Goal: Task Accomplishment & Management: Manage account settings

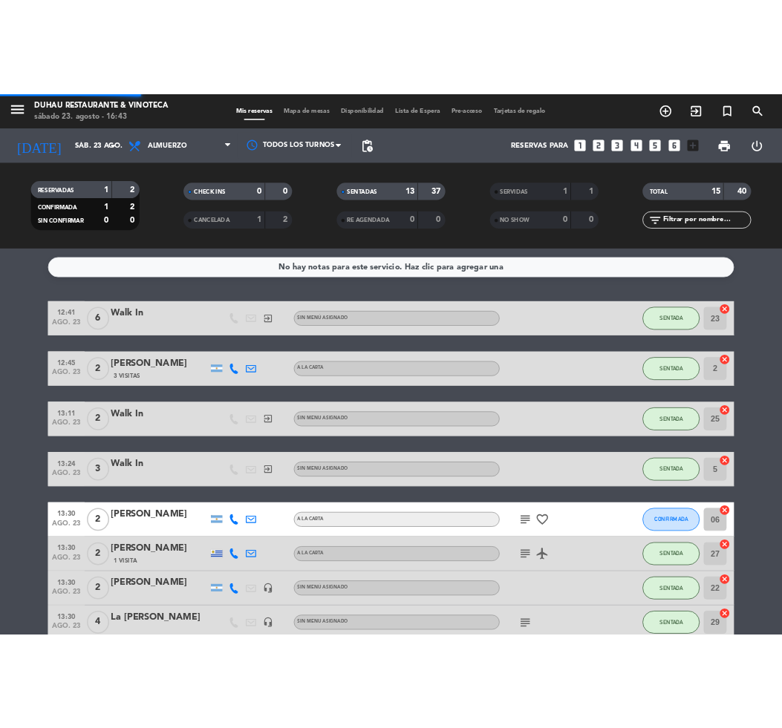
scroll to position [200, 0]
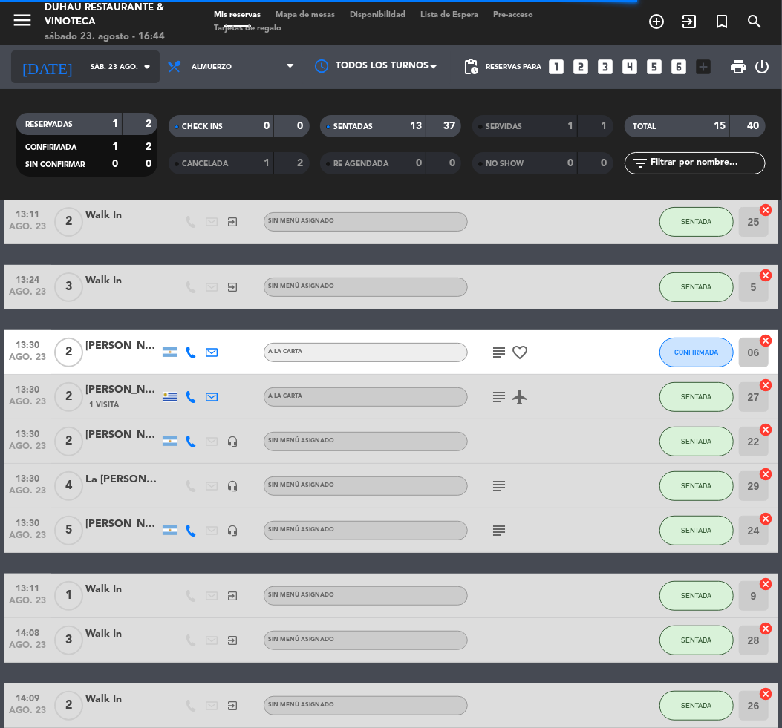
click at [83, 56] on input "sáb. 23 ago." at bounding box center [132, 67] width 99 height 23
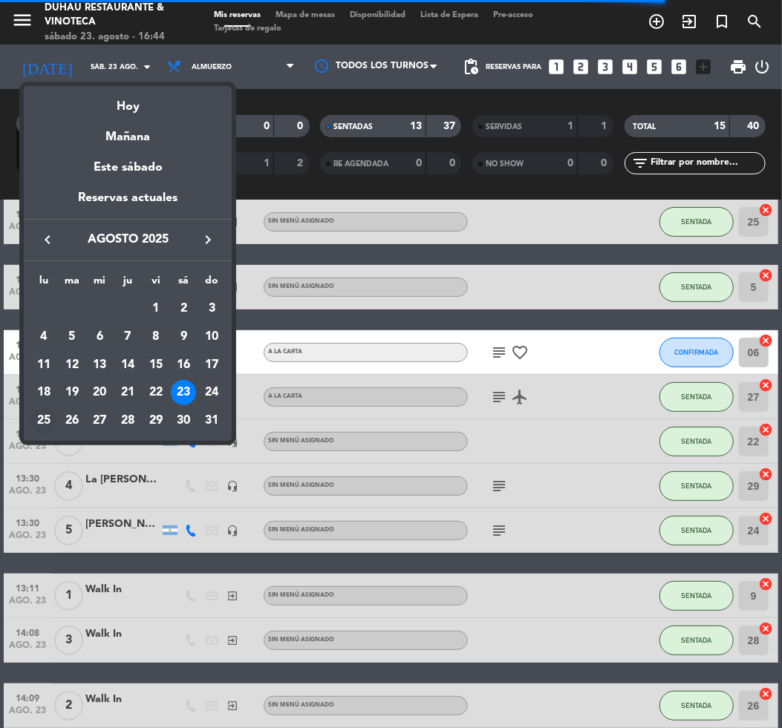
click at [48, 414] on div "25" at bounding box center [43, 420] width 25 height 25
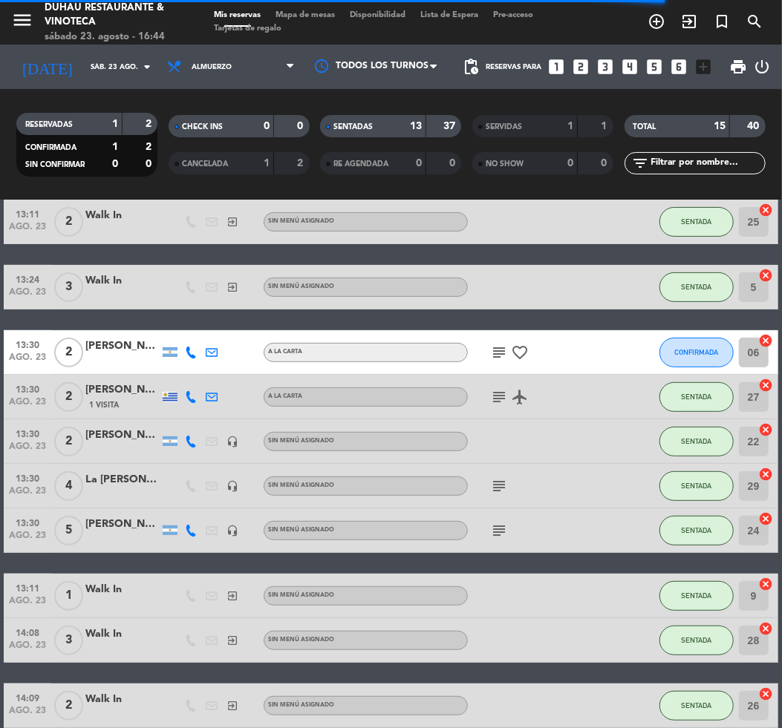
type input "lun. 25 ago."
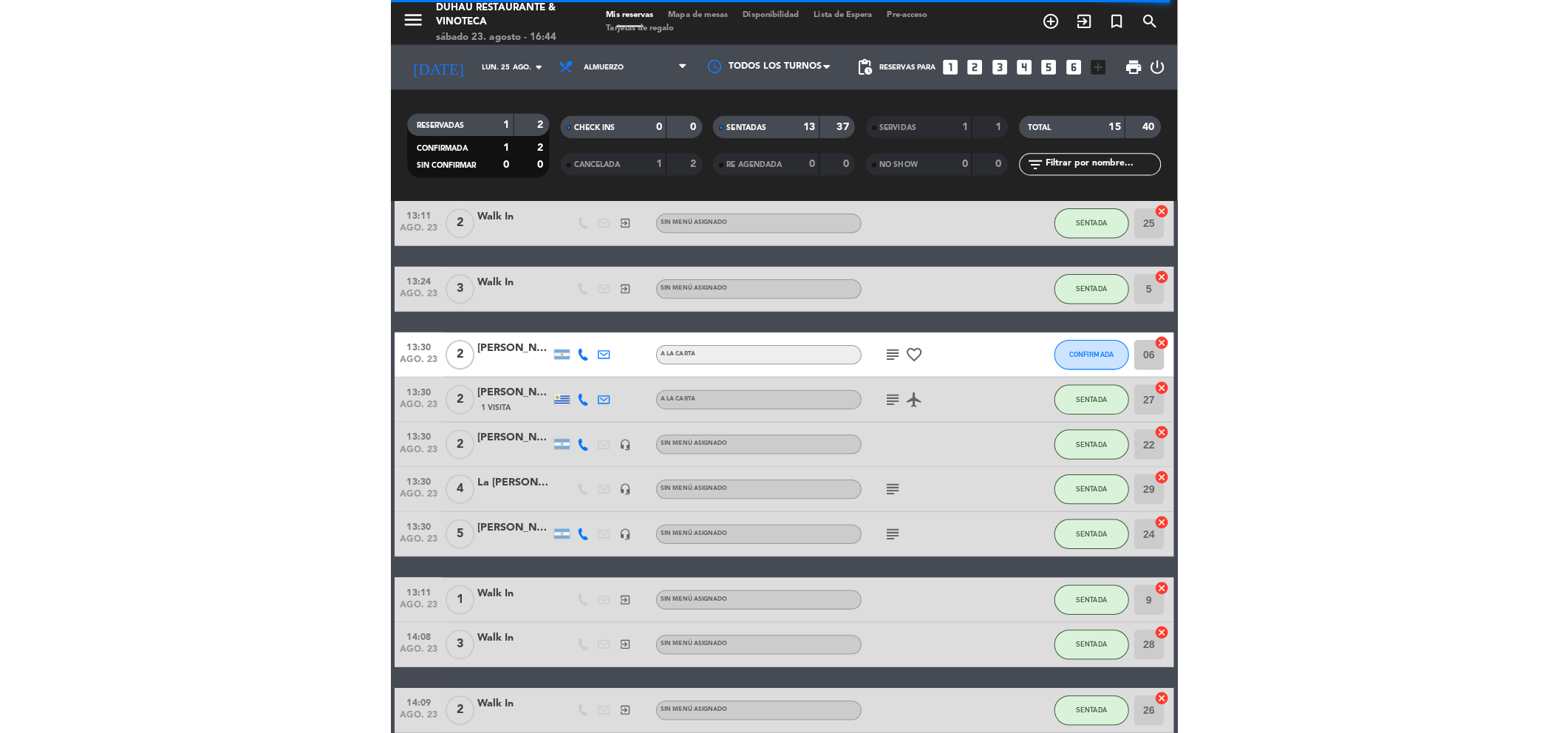
scroll to position [0, 0]
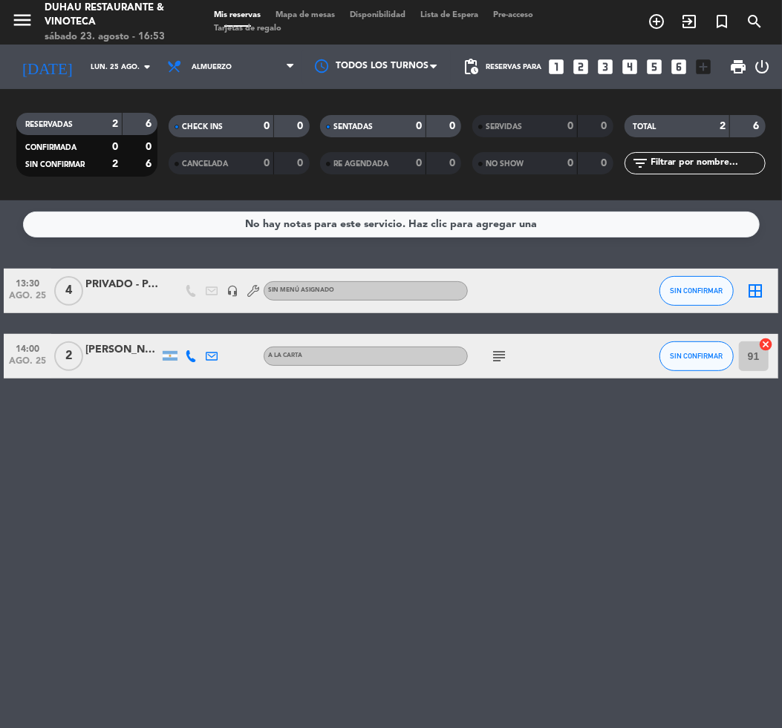
click at [497, 355] on icon "subject" at bounding box center [499, 356] width 18 height 18
click at [461, 476] on div "No hay notas para este servicio. Haz clic para agregar una 13:30 [DATE] 4 PRIVA…" at bounding box center [391, 464] width 782 height 528
click at [104, 73] on input "lun. 25 ago." at bounding box center [132, 67] width 99 height 23
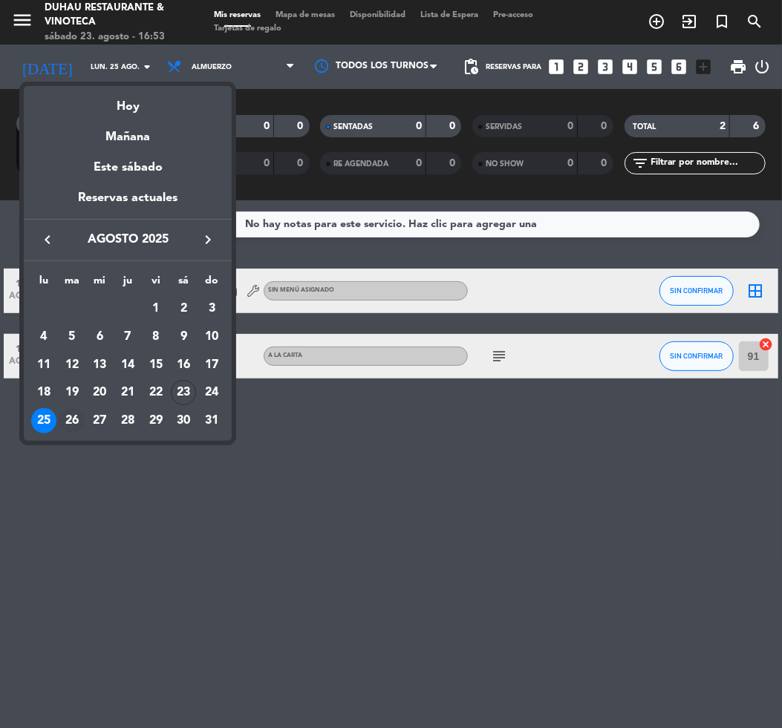
click at [79, 419] on div "26" at bounding box center [71, 420] width 25 height 25
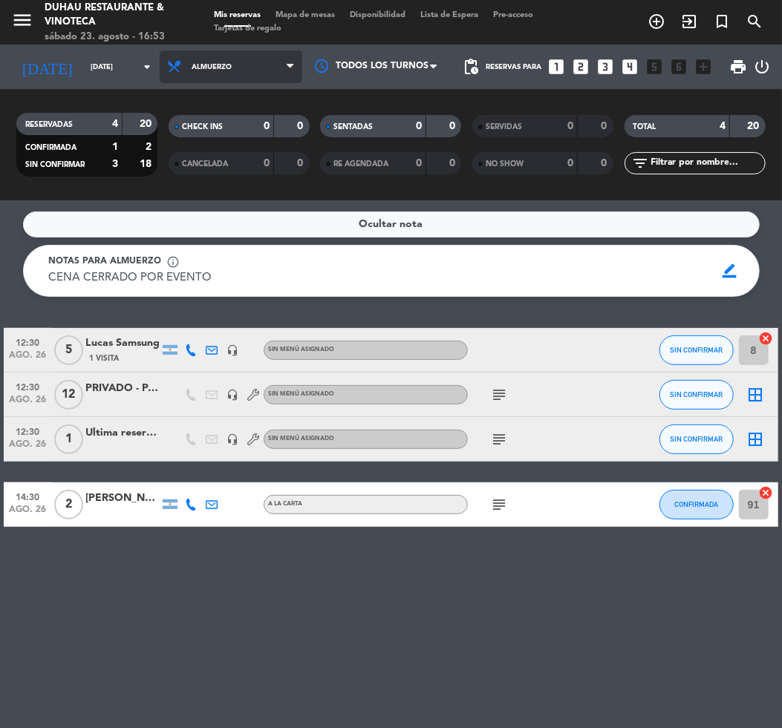
click at [262, 54] on span "Almuerzo" at bounding box center [231, 66] width 143 height 33
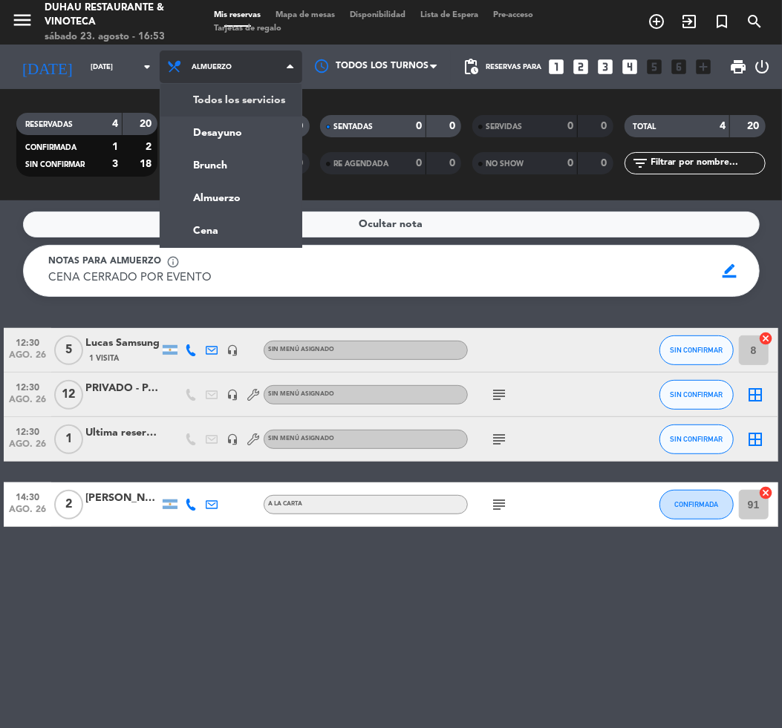
click at [247, 89] on div "menu Duhau Restaurante & Vinoteca sábado 23. agosto - 16:53 Mis reservas Mapa d…" at bounding box center [391, 100] width 782 height 200
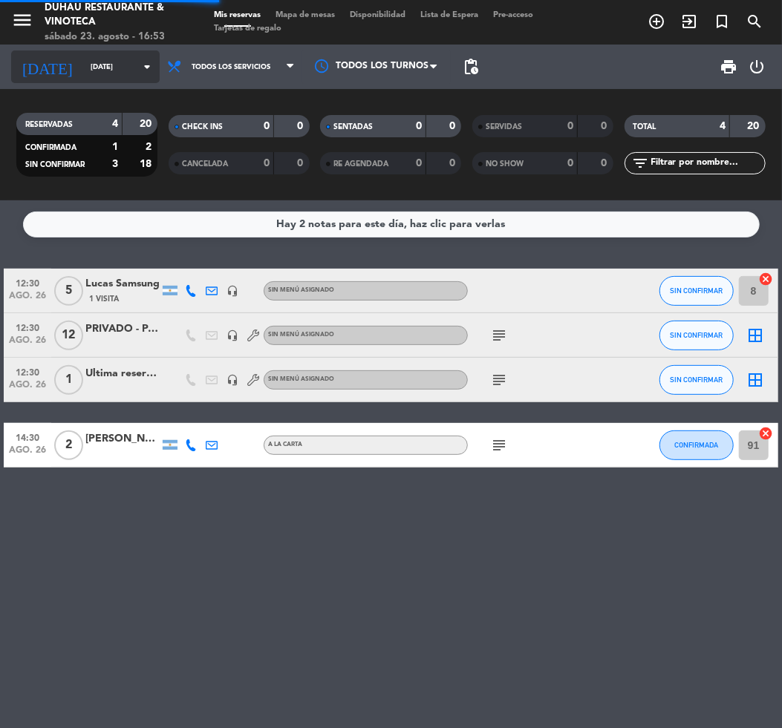
click at [83, 56] on input "[DATE]" at bounding box center [132, 67] width 99 height 23
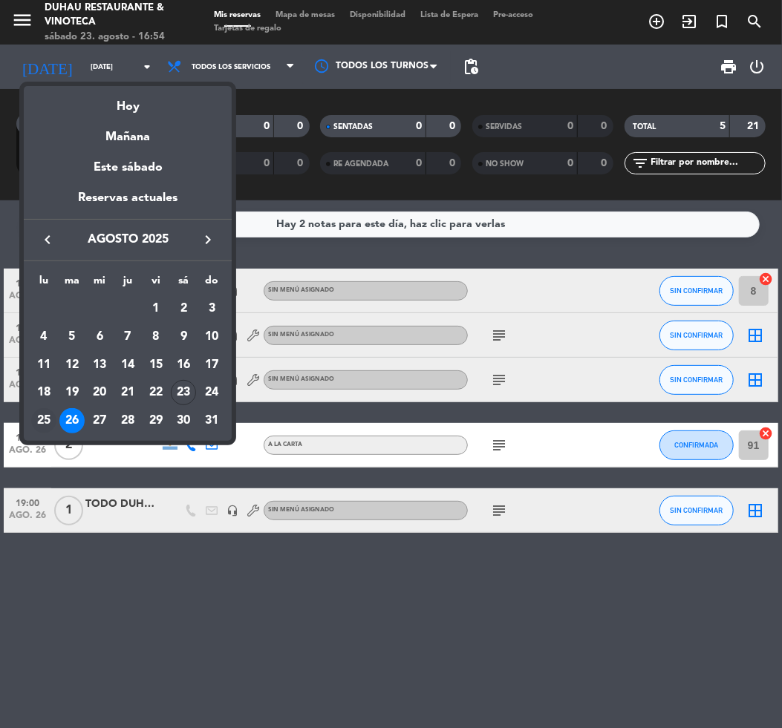
click at [48, 416] on div "25" at bounding box center [43, 420] width 25 height 25
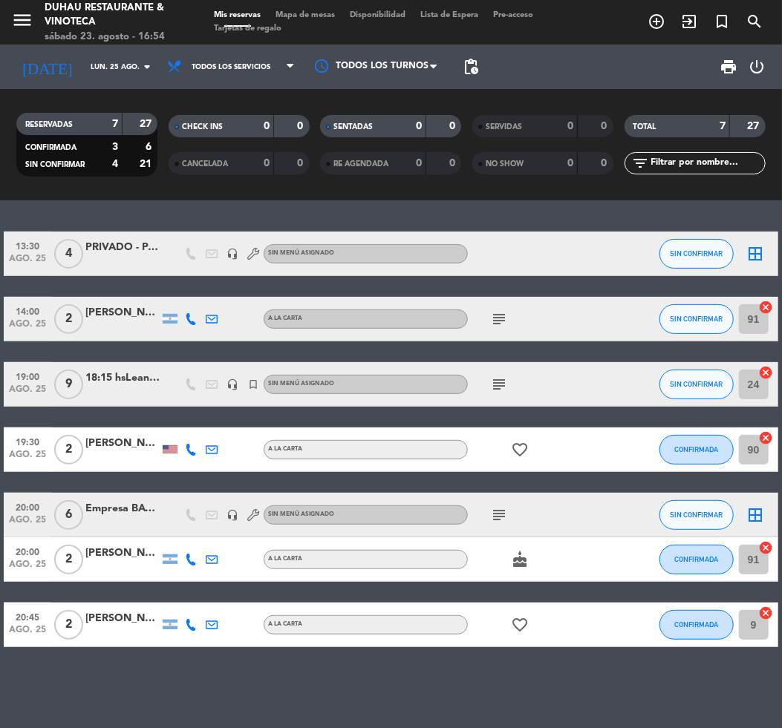
click at [506, 382] on icon "subject" at bounding box center [499, 385] width 18 height 18
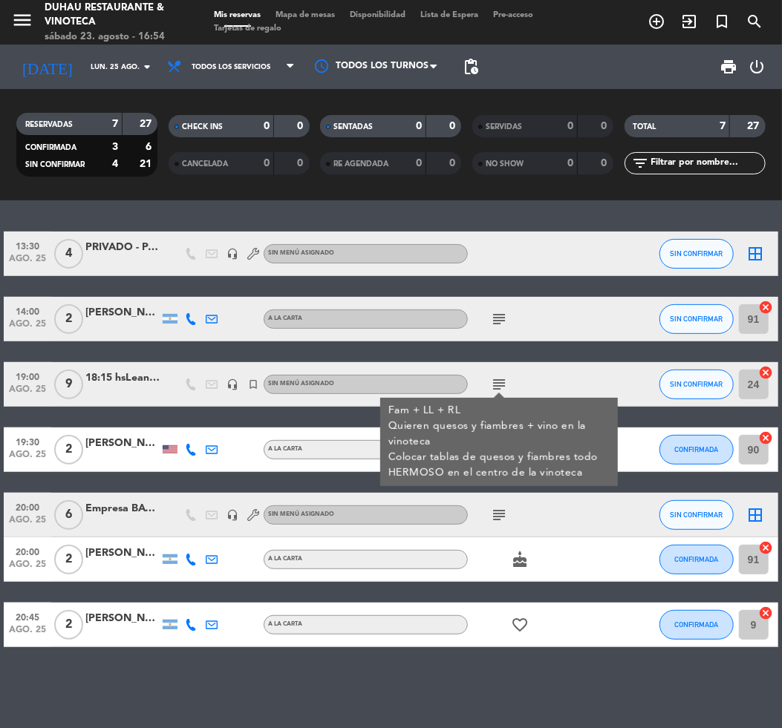
click at [107, 379] on div "18:15 hsLeandro Livchtiz + FAM" at bounding box center [122, 378] width 74 height 17
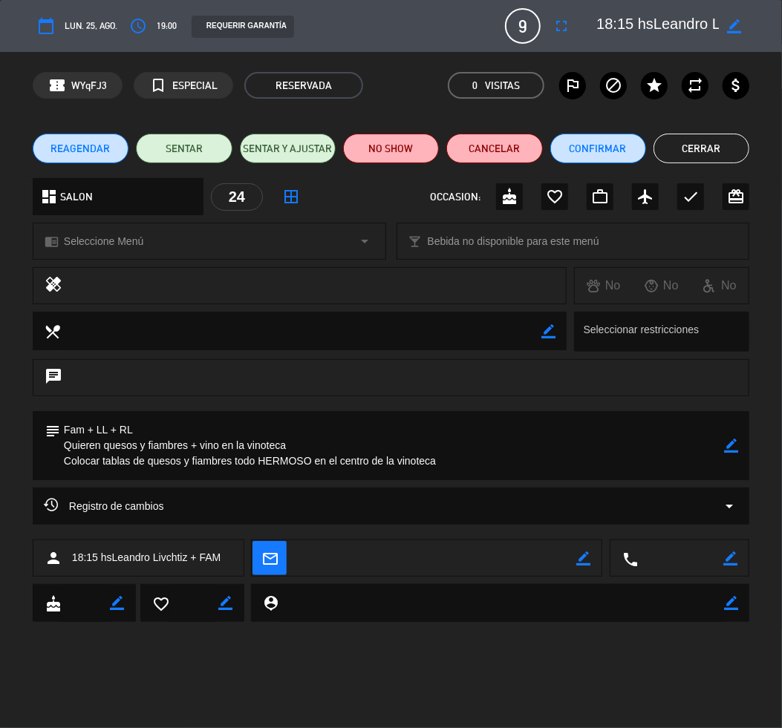
click at [251, 497] on div "Registro de cambios arrow_drop_down" at bounding box center [391, 506] width 694 height 18
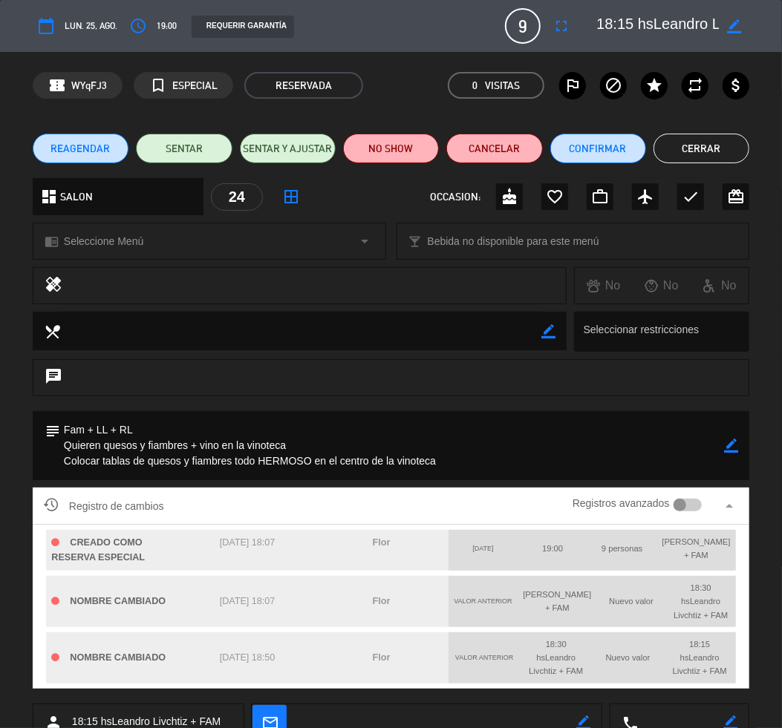
click at [251, 497] on div "Registro de cambios Registros avanzados arrow_drop_up" at bounding box center [391, 506] width 694 height 22
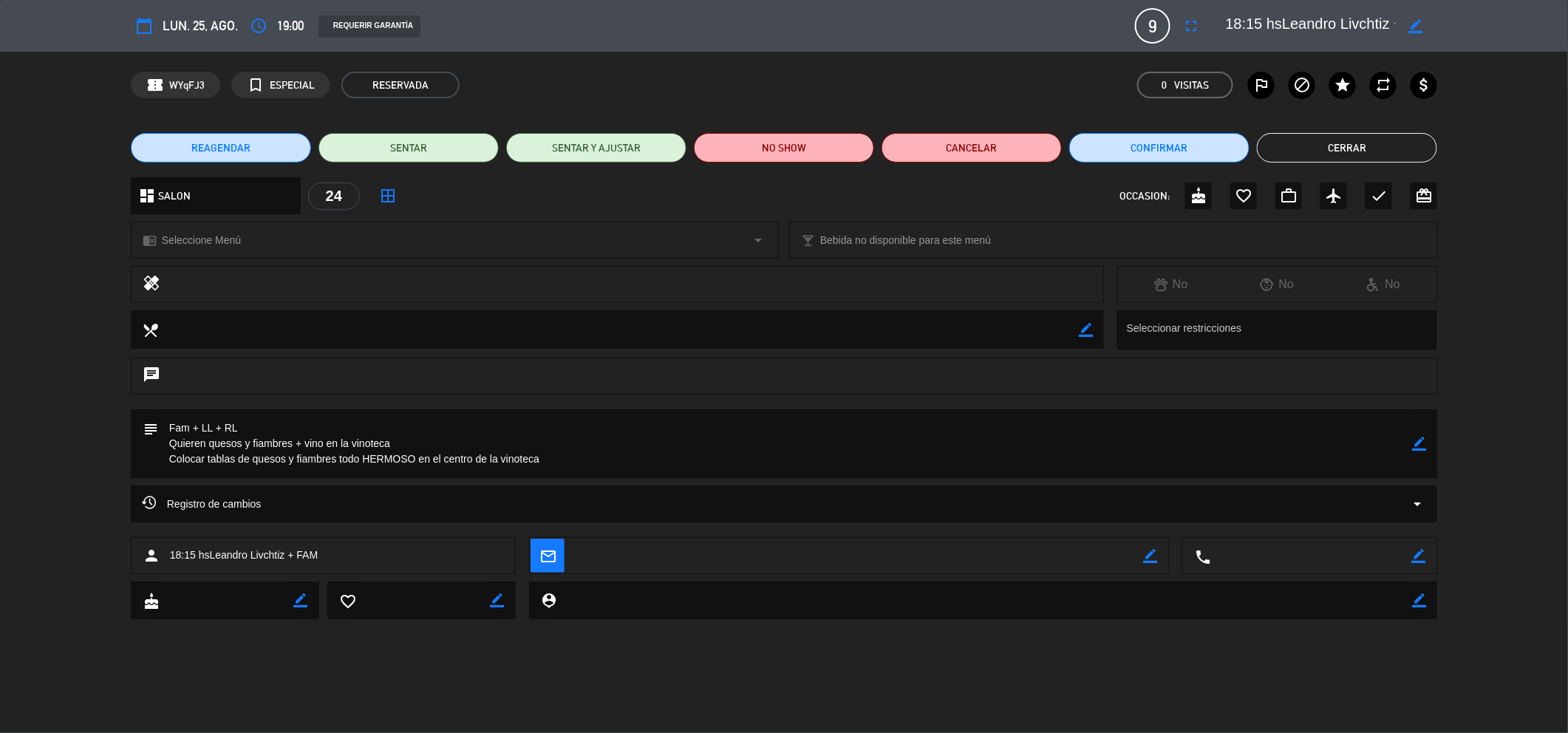
click at [1335, 166] on div "REAGENDAR SENTAR SENTAR Y AJUSTAR NO SHOW Cancelar Confirmar Cerrar" at bounding box center [784, 147] width 1568 height 59
click at [1317, 139] on button "Cerrar" at bounding box center [1347, 148] width 180 height 30
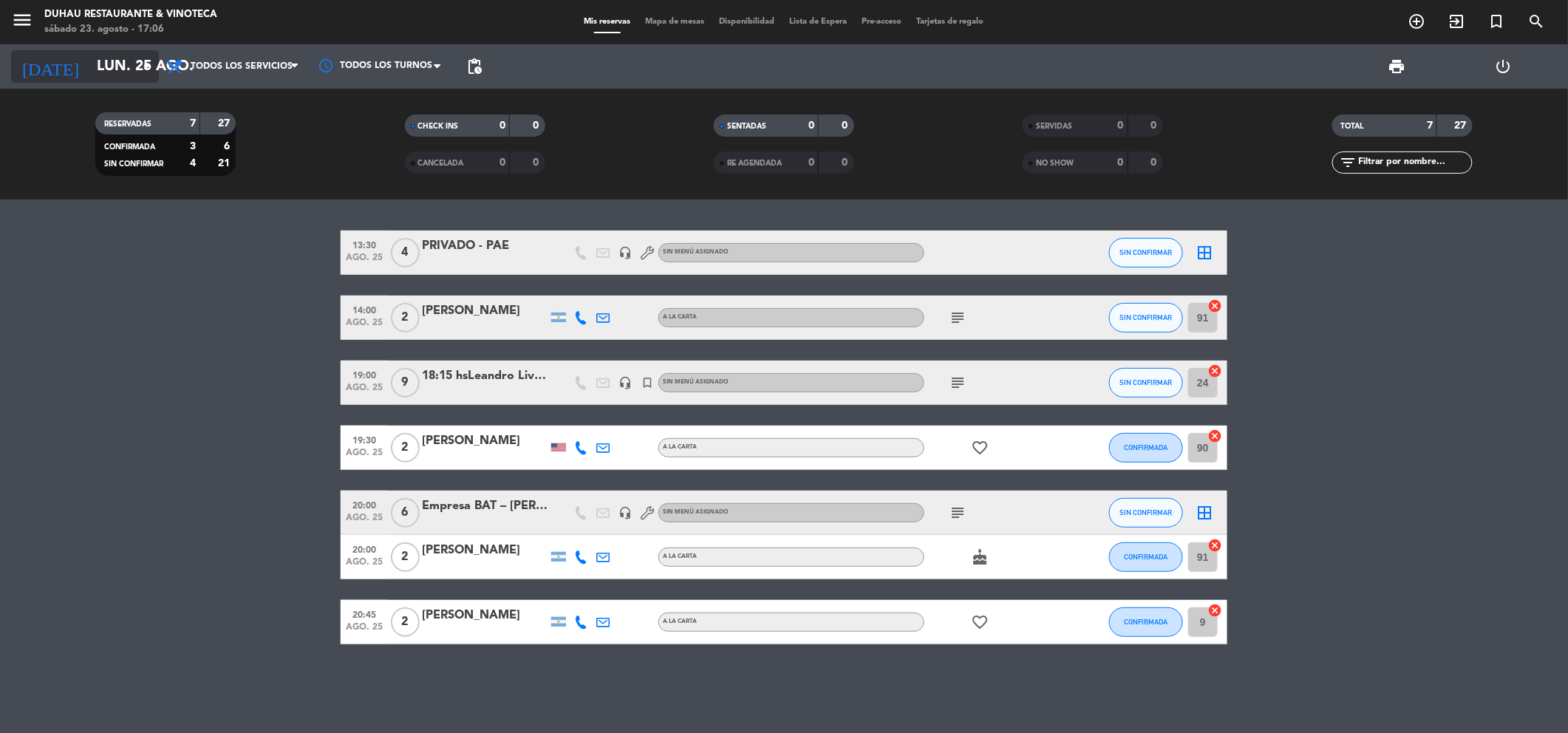
click at [90, 69] on input "lun. 25 ago." at bounding box center [183, 67] width 188 height 32
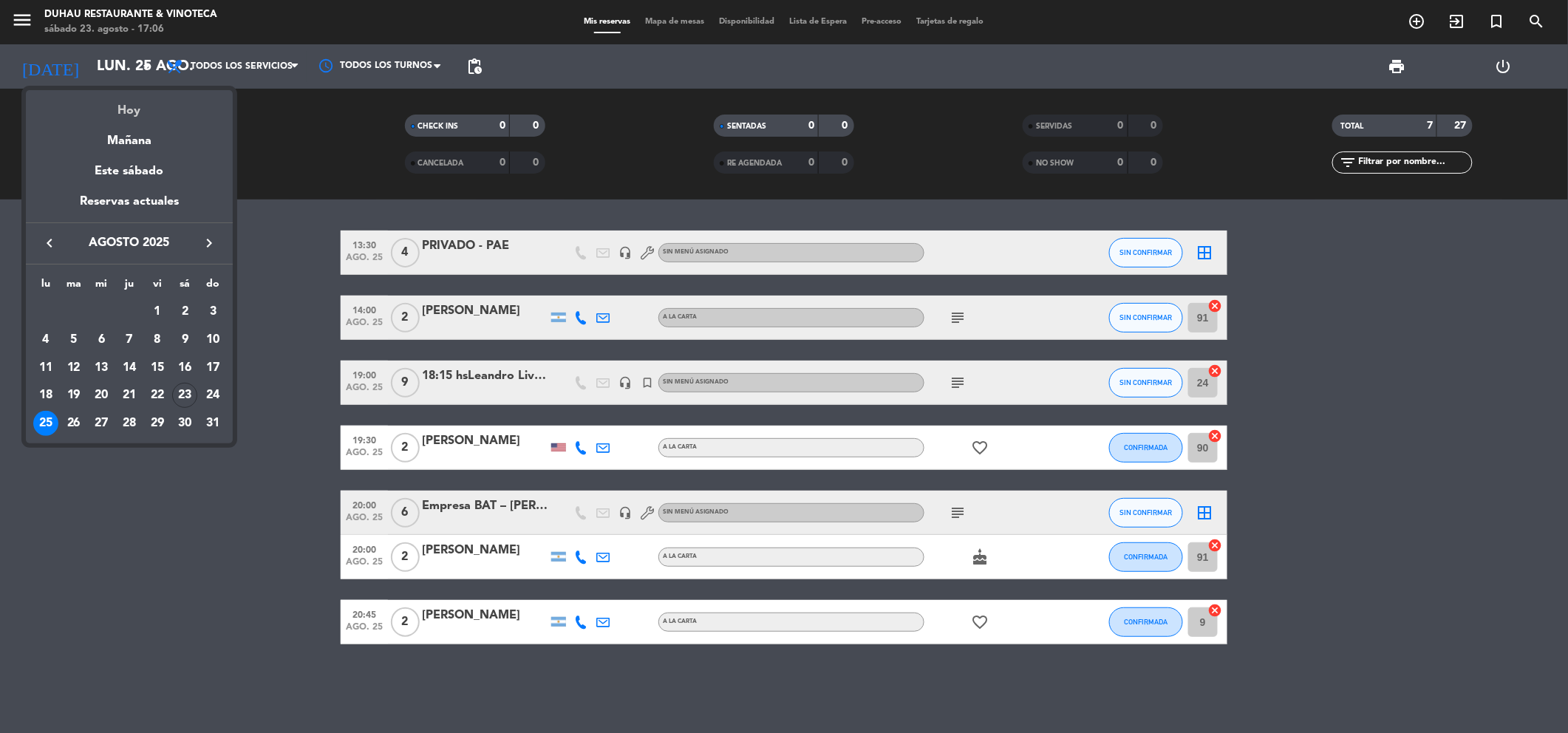
click at [142, 99] on div "Hoy" at bounding box center [129, 106] width 207 height 30
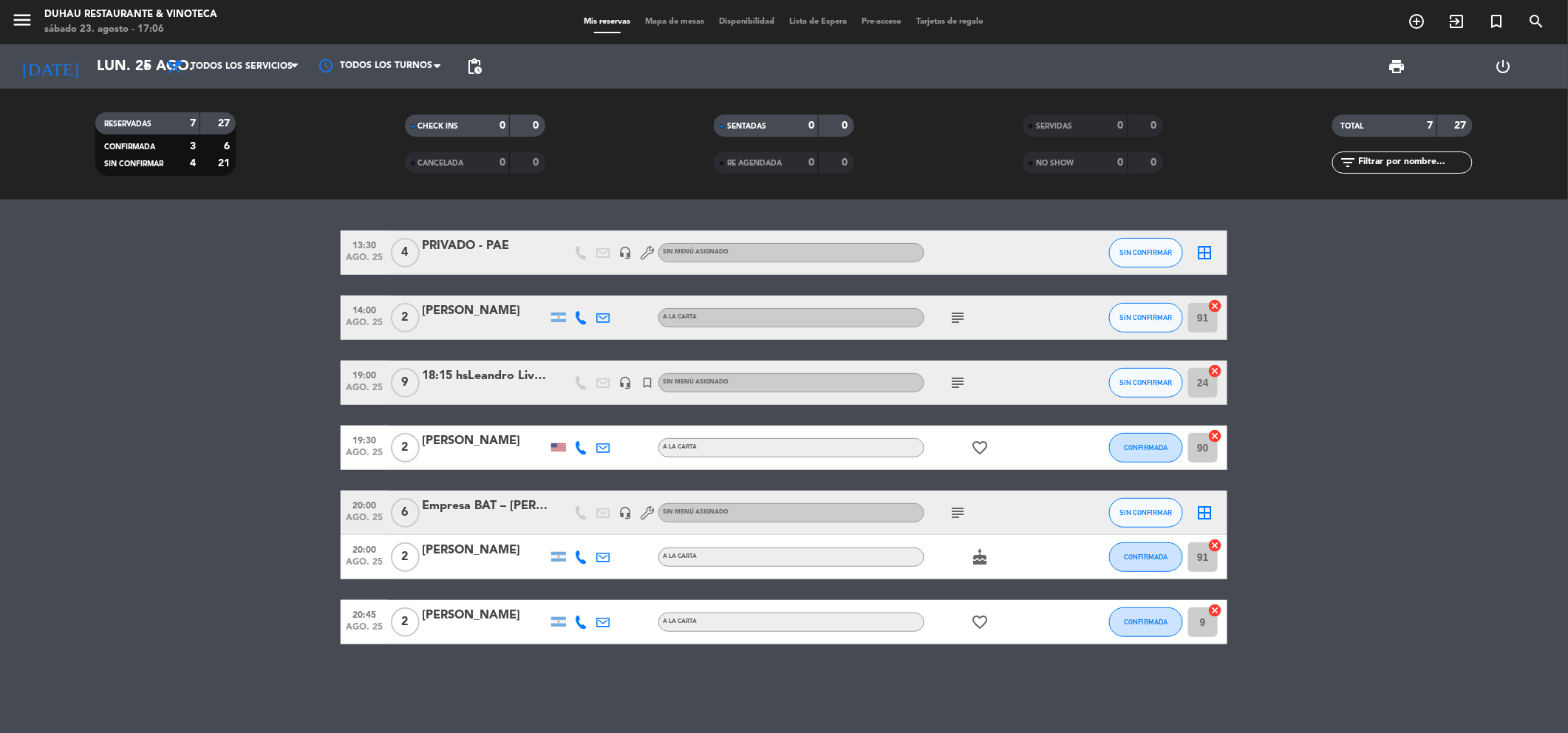
type input "sáb. 23 ago."
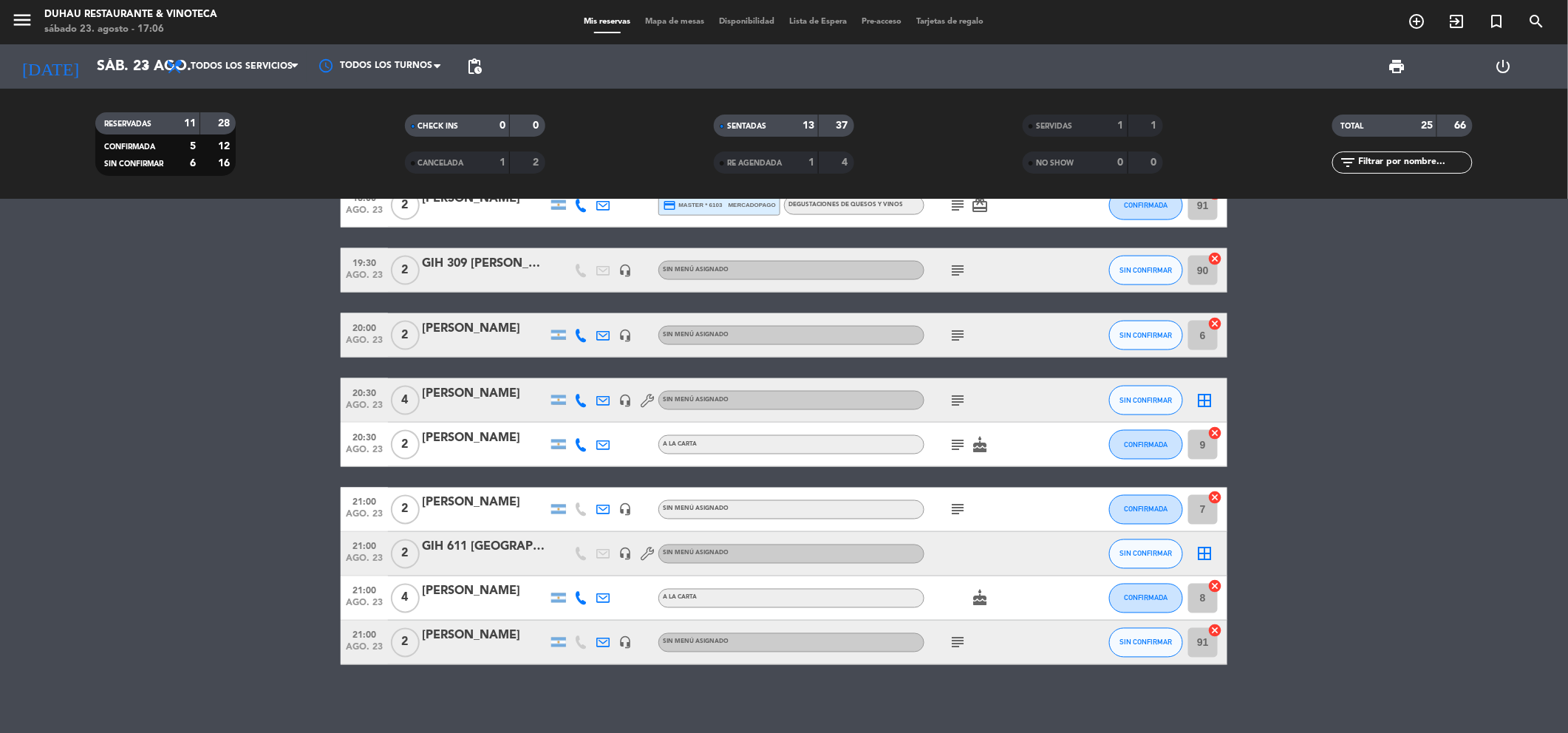
scroll to position [925, 0]
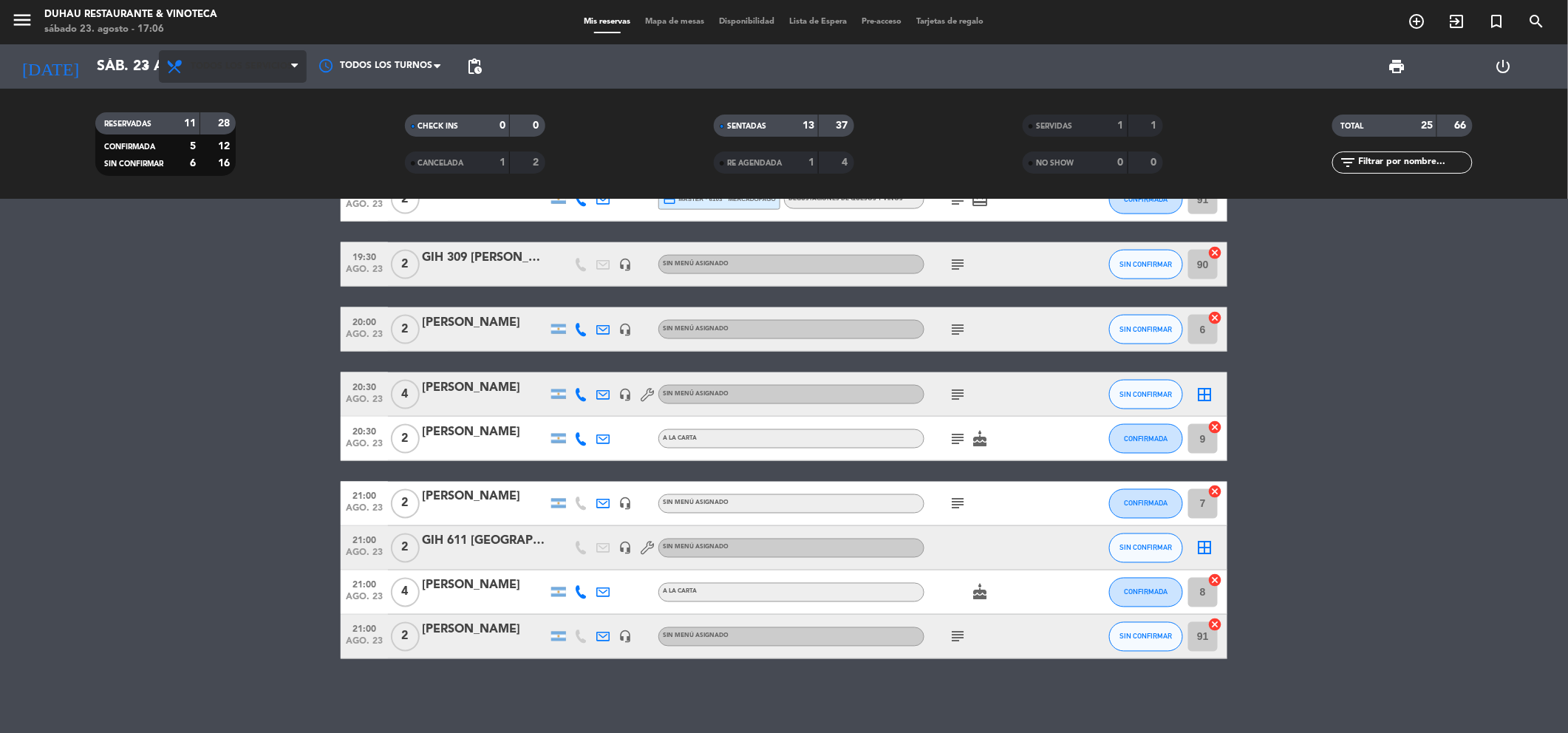
click at [192, 50] on span "Todos los servicios" at bounding box center [233, 66] width 147 height 33
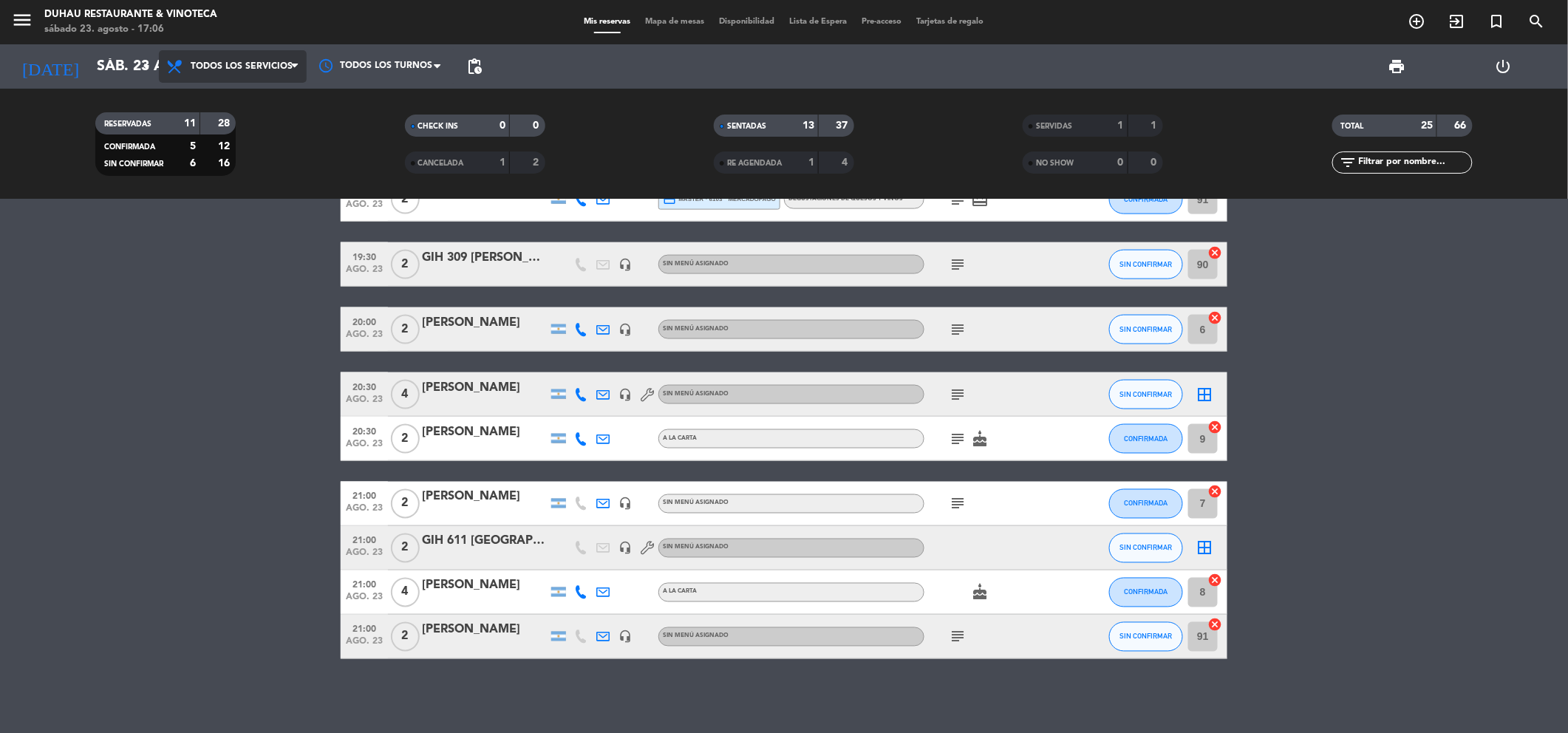
click at [272, 75] on span "Todos los servicios" at bounding box center [233, 66] width 147 height 33
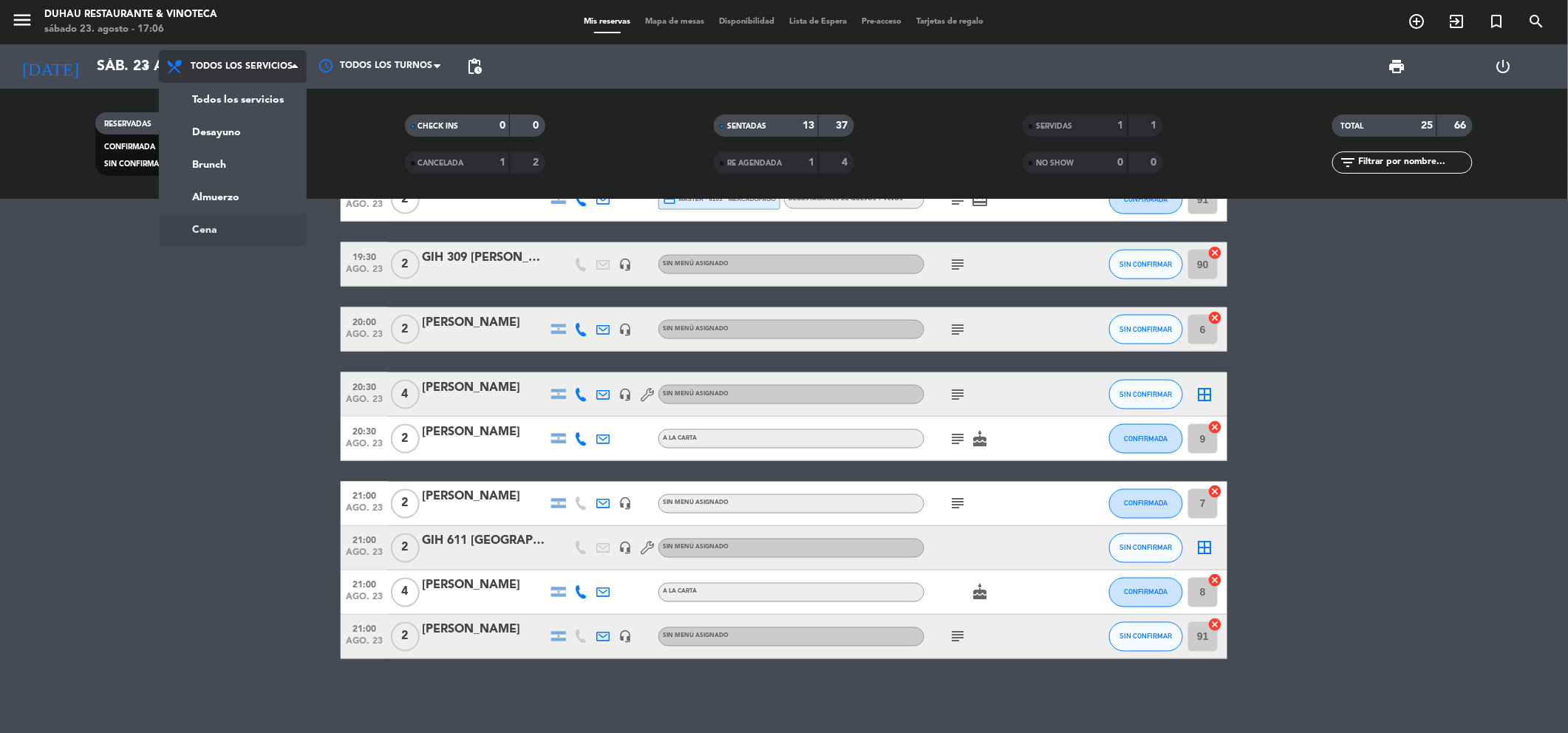
click at [235, 229] on ng-component "menu Duhau Restaurante & Vinoteca sábado 23. agosto - 17:06 Mis reservas Mapa d…" at bounding box center [784, 366] width 1568 height 733
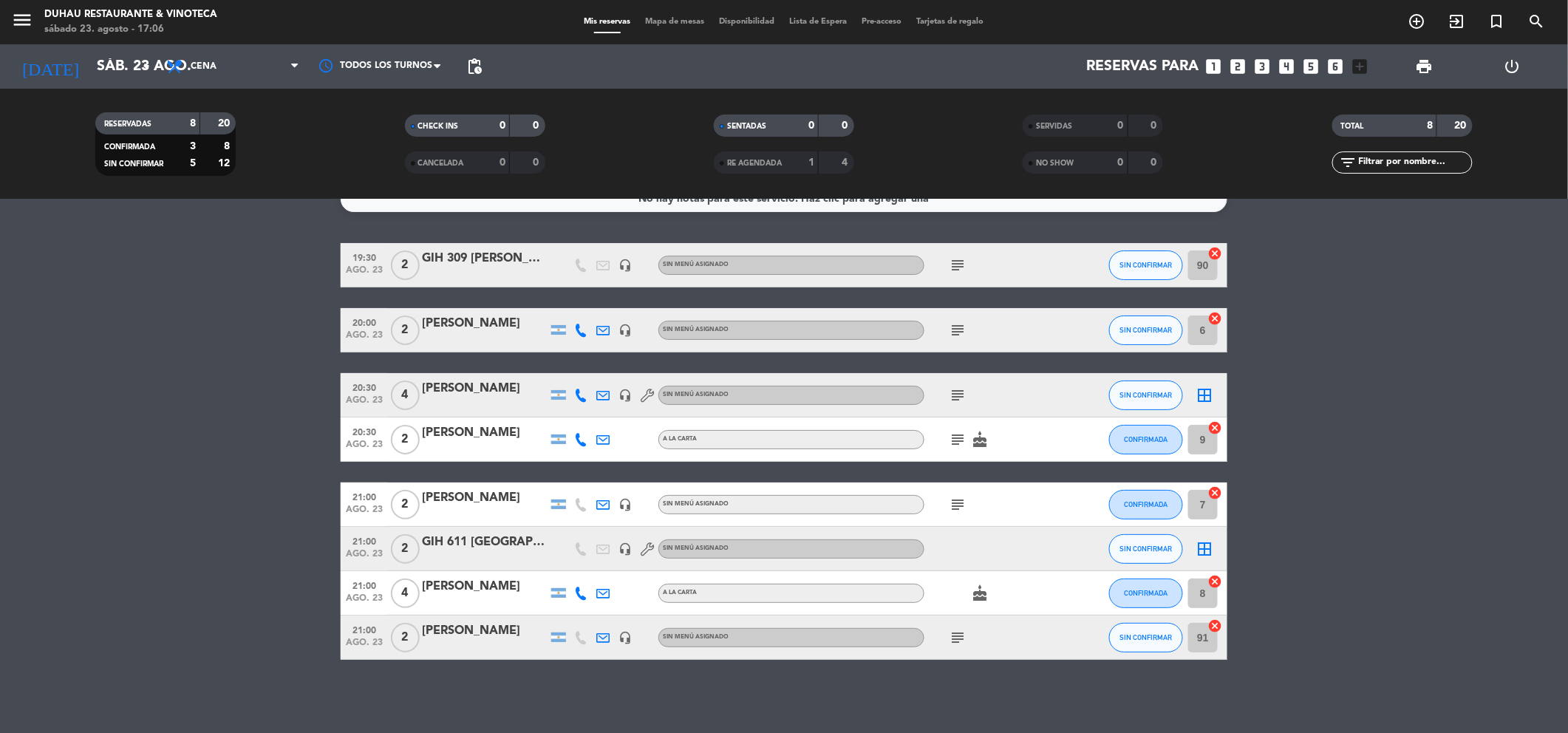
scroll to position [0, 0]
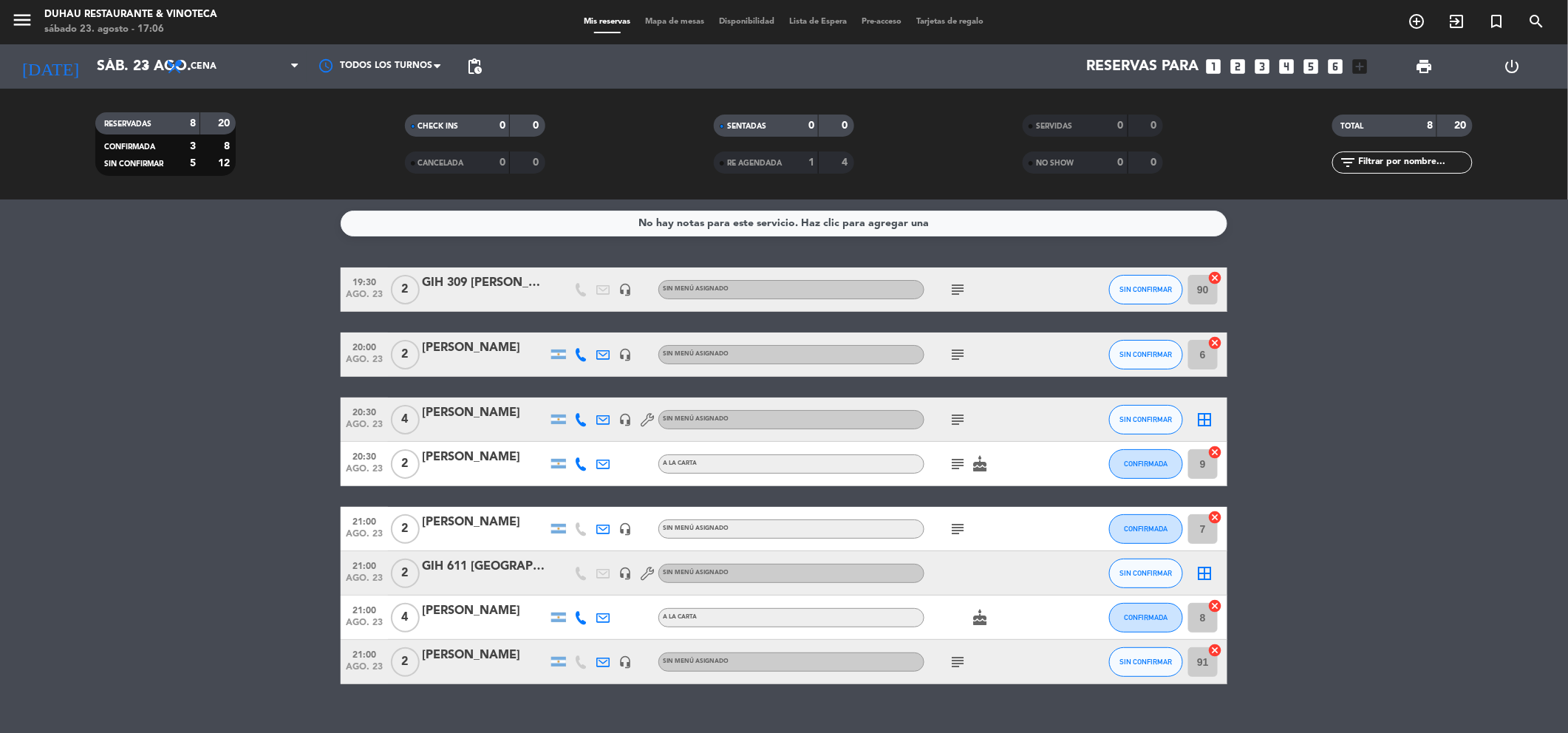
click at [959, 290] on icon "subject" at bounding box center [958, 290] width 18 height 18
click at [958, 358] on icon "subject" at bounding box center [958, 355] width 18 height 18
click at [964, 409] on div "subject" at bounding box center [992, 419] width 133 height 44
click at [958, 417] on icon "subject" at bounding box center [958, 420] width 18 height 18
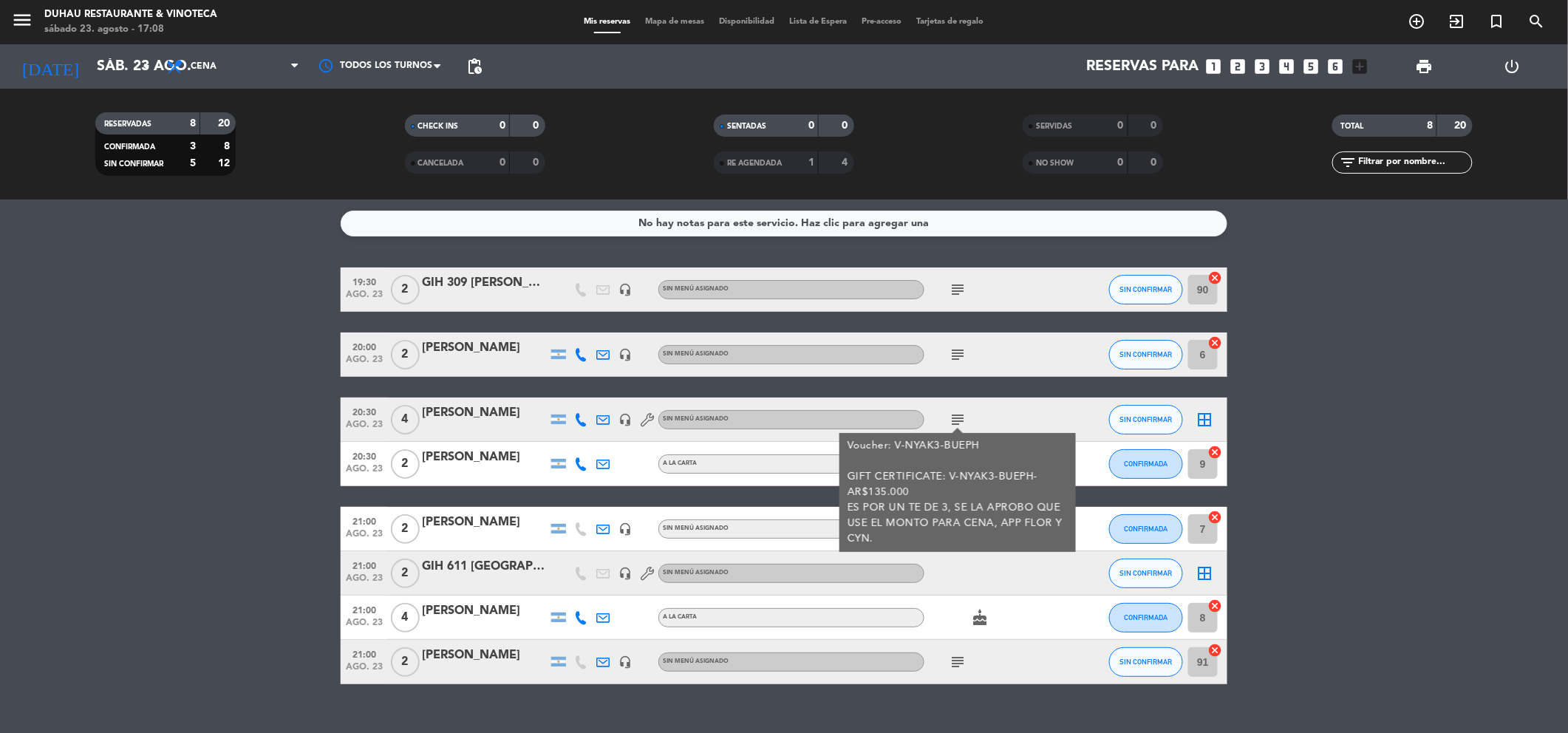
click at [1051, 615] on div "cake" at bounding box center [992, 617] width 133 height 44
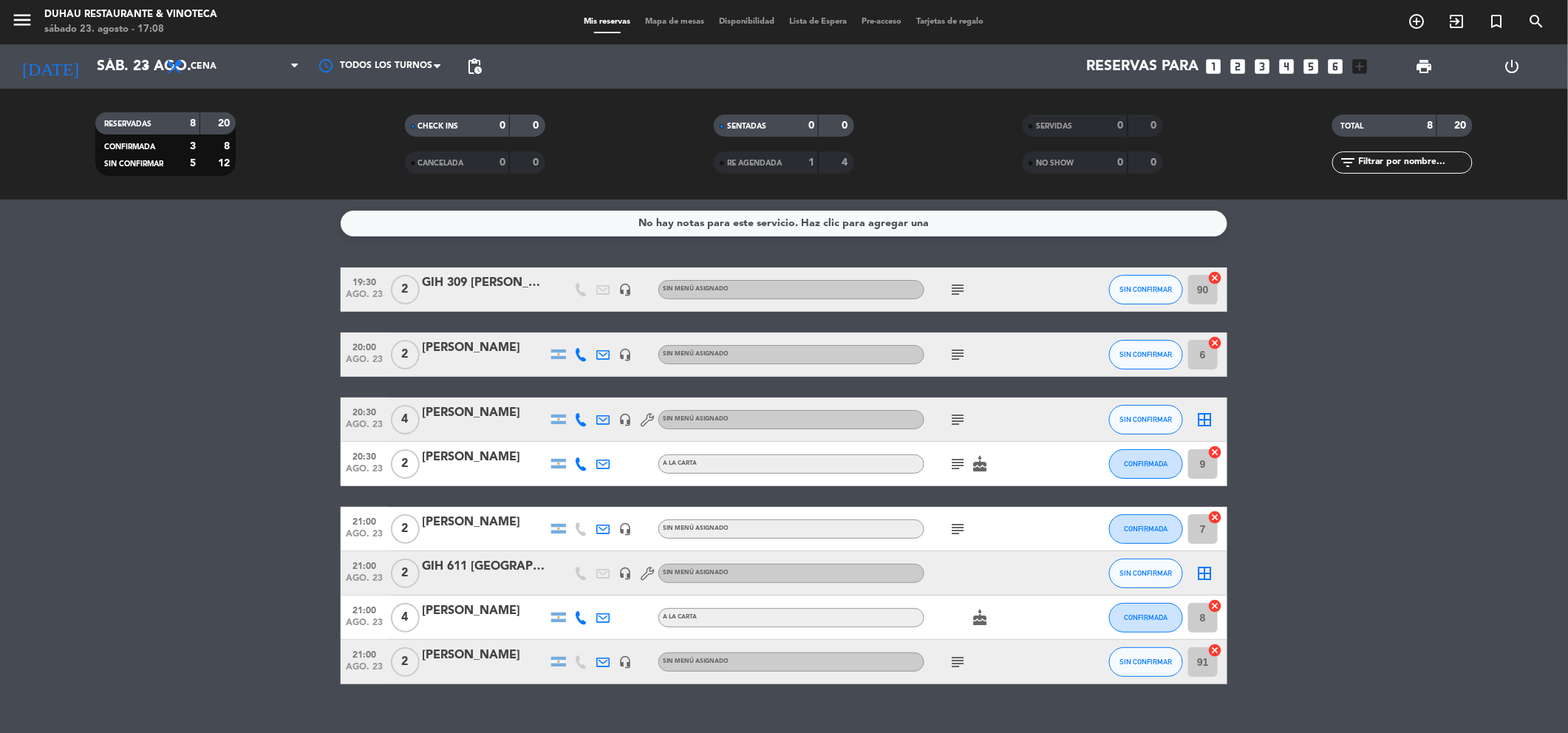
click at [954, 524] on icon "subject" at bounding box center [958, 530] width 18 height 18
click at [959, 662] on icon "subject" at bounding box center [958, 662] width 18 height 18
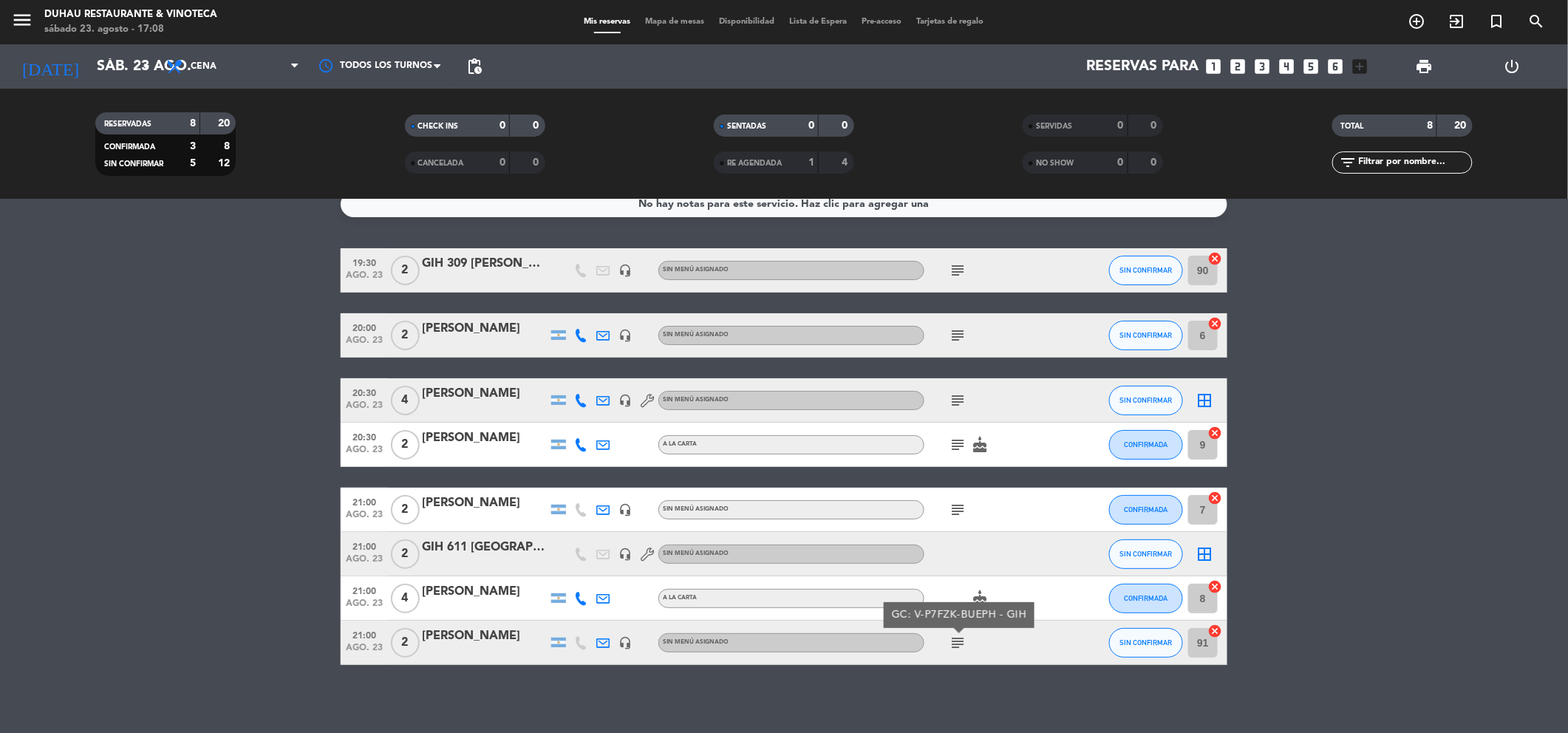
scroll to position [24, 0]
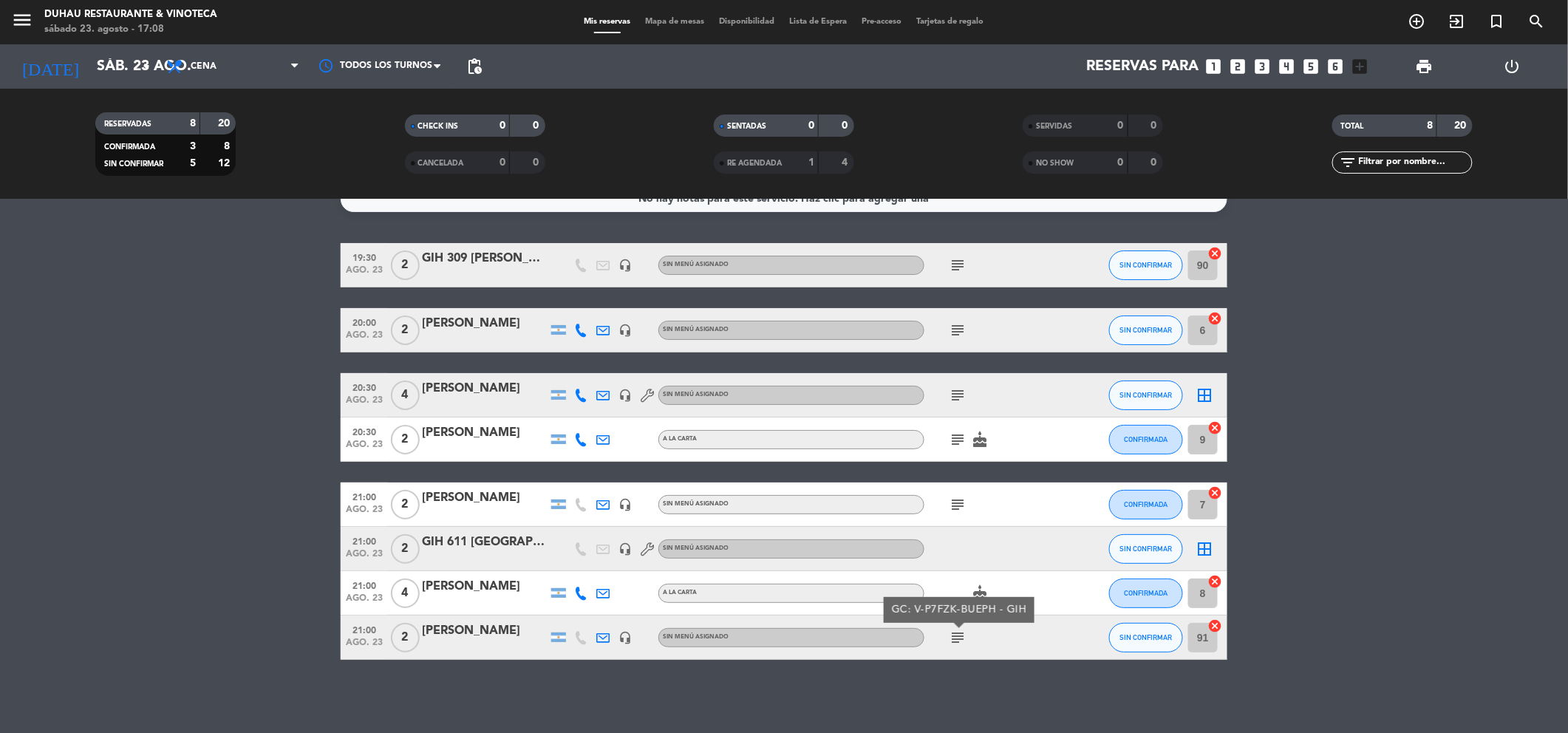
click at [957, 584] on div "cake" at bounding box center [992, 594] width 133 height 44
click at [216, 49] on div "Todos los servicios Desayuno Brunch Almuerzo Cena Cena Todos los servicios Desa…" at bounding box center [233, 67] width 147 height 45
click at [217, 57] on span "Cena" at bounding box center [233, 66] width 147 height 33
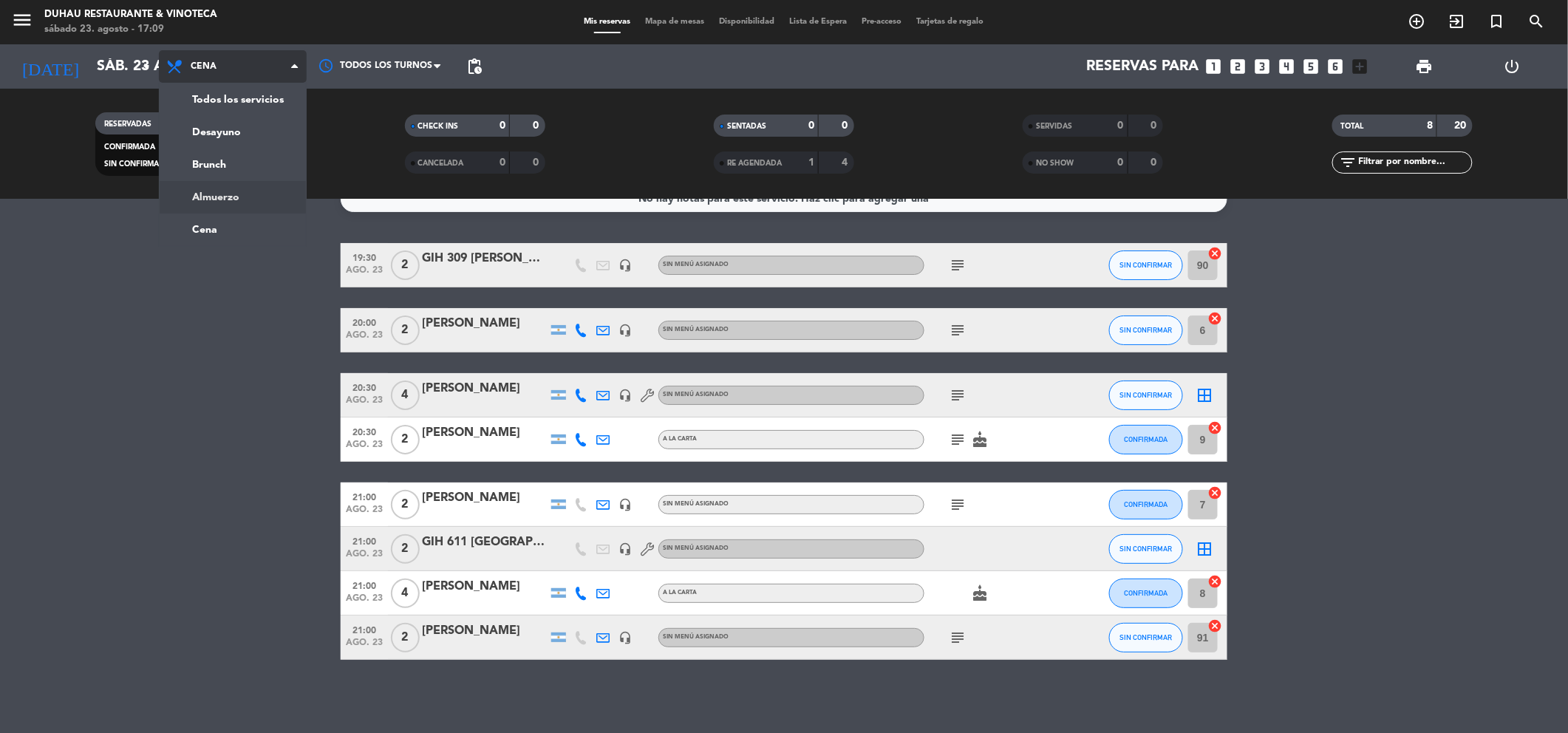
click at [240, 195] on div "menu Duhau Restaurante & Vinoteca sábado 23. agosto - 17:09 Mis reservas Mapa d…" at bounding box center [784, 100] width 1568 height 199
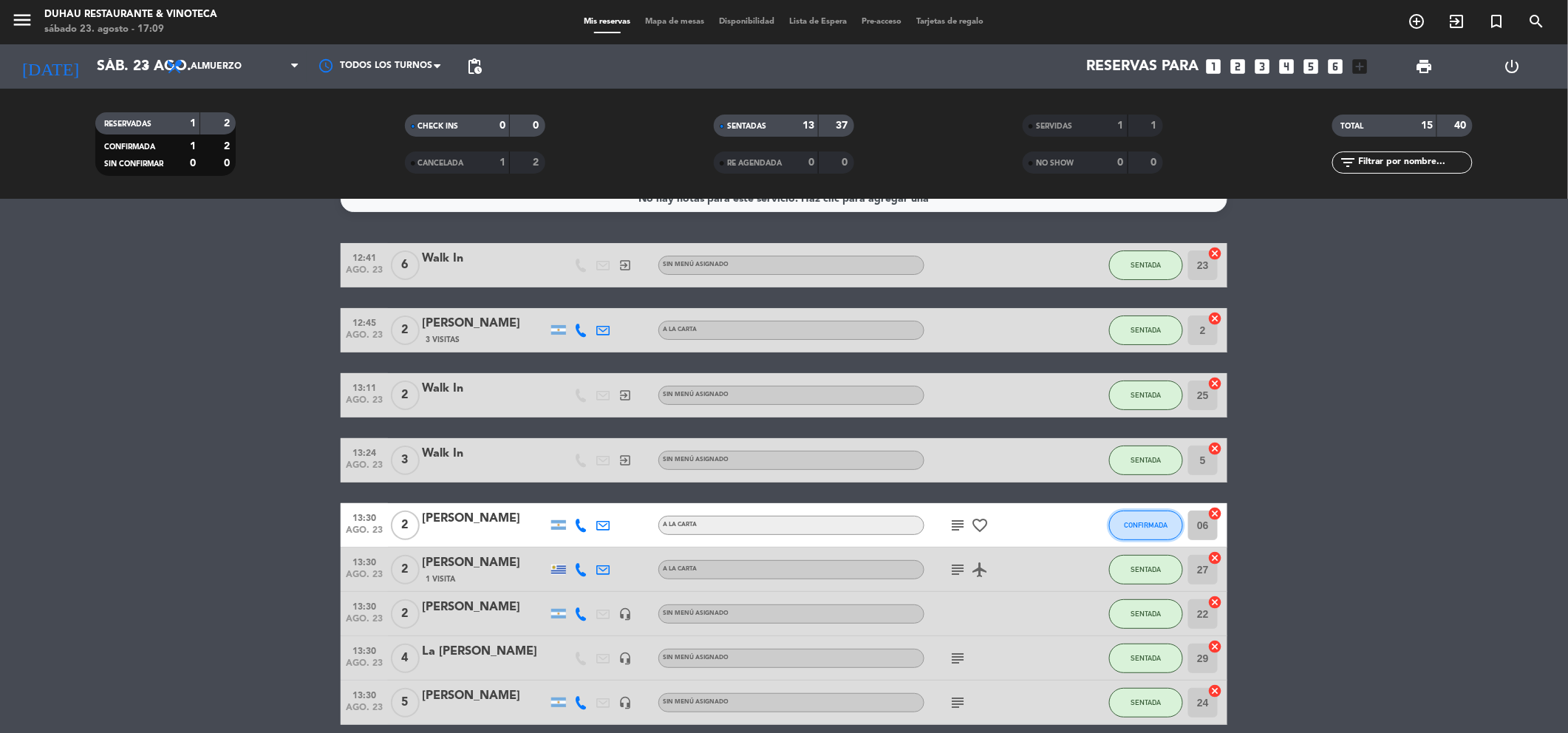
click at [1169, 534] on button "CONFIRMADA" at bounding box center [1146, 526] width 74 height 30
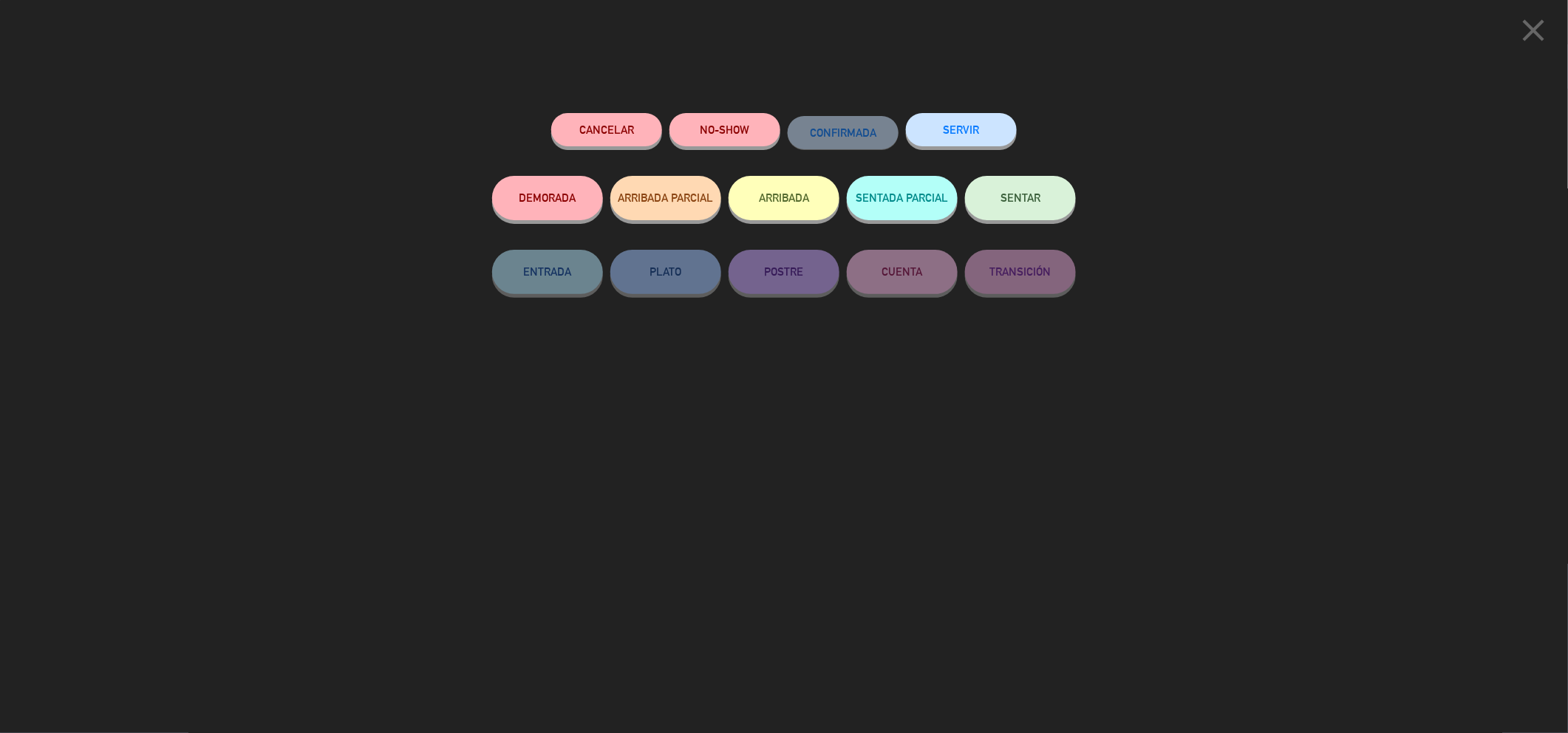
click at [973, 125] on button "SERVIR" at bounding box center [961, 129] width 111 height 33
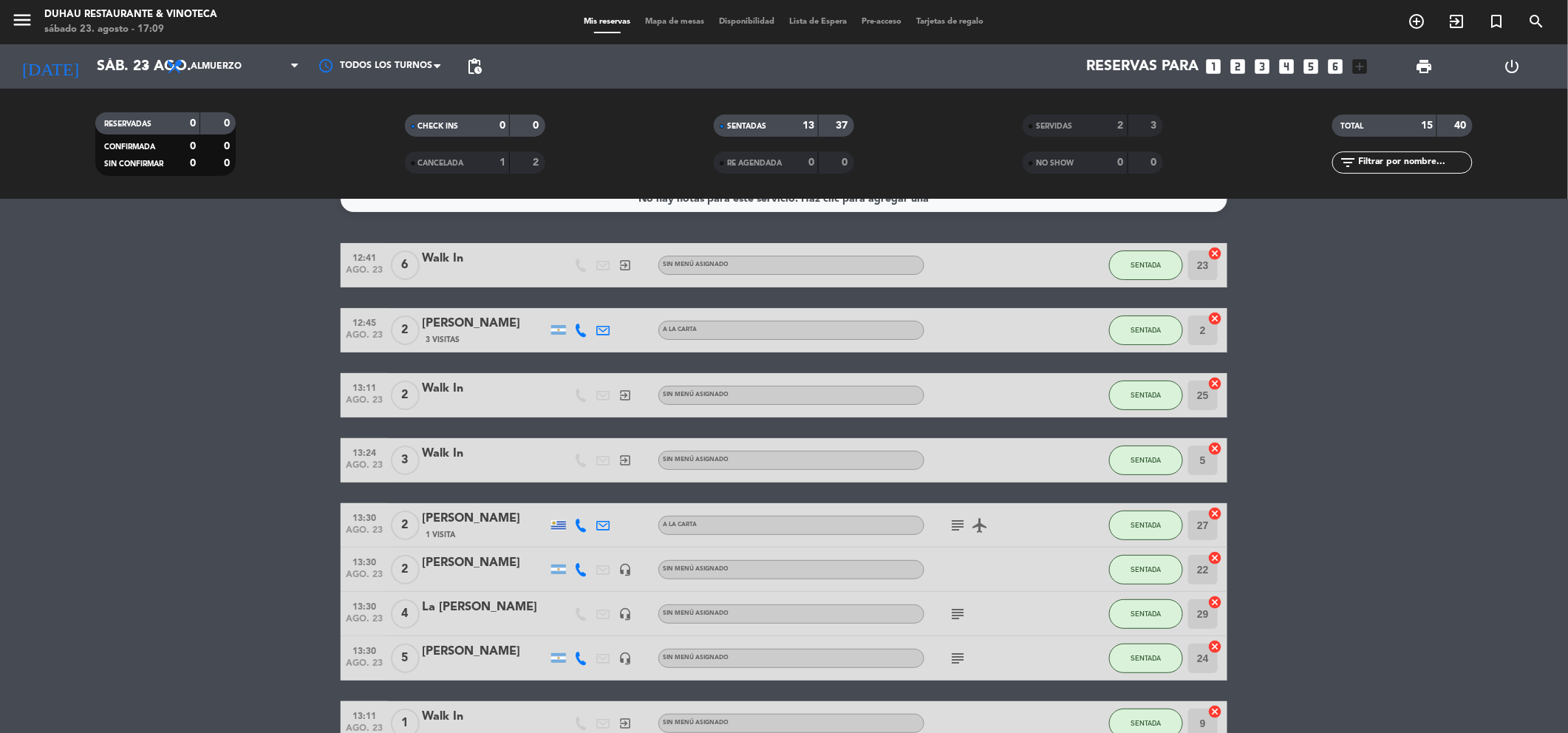
click at [1050, 127] on span "SERVIDAS" at bounding box center [1054, 125] width 36 height 7
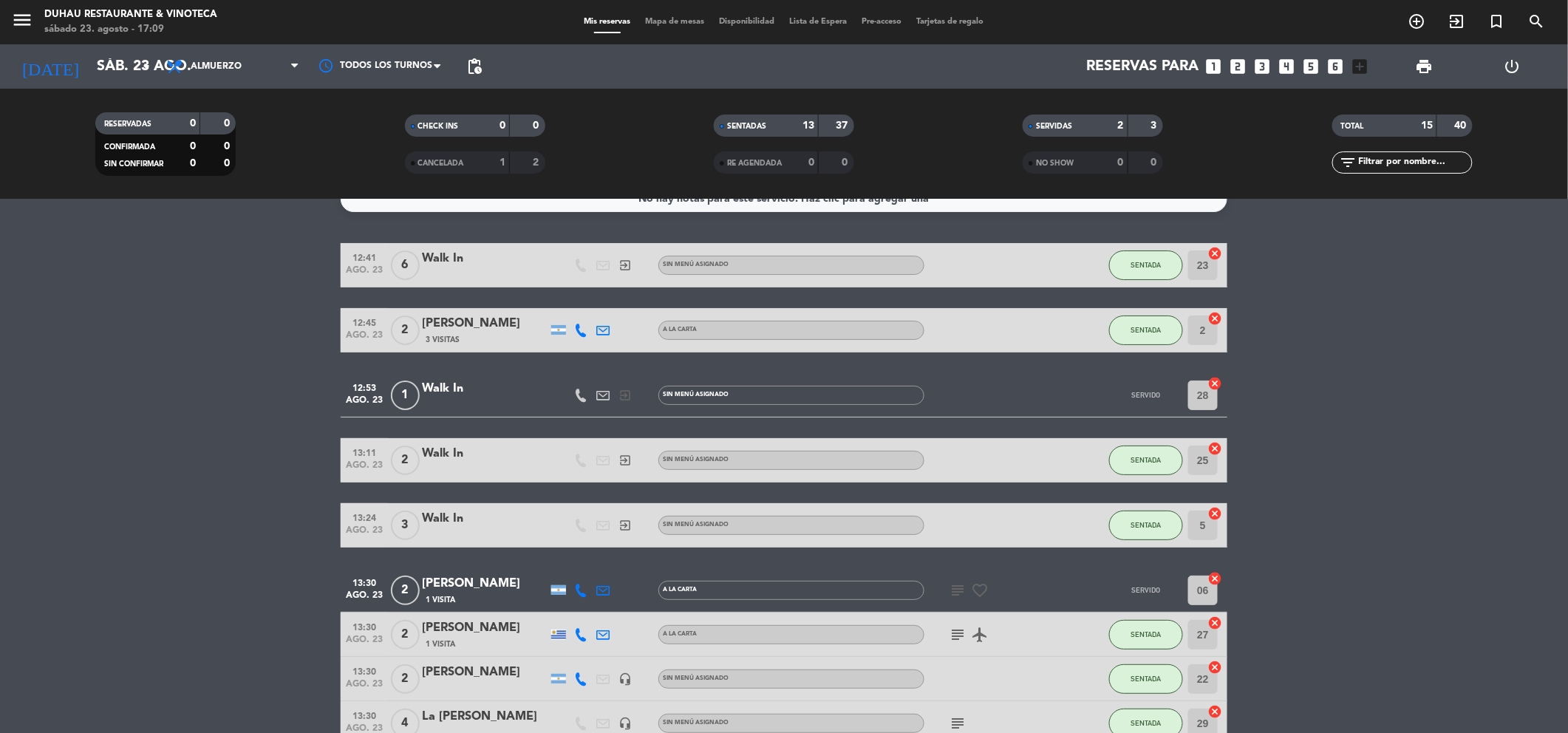
click at [966, 596] on icon "subject" at bounding box center [958, 591] width 18 height 18
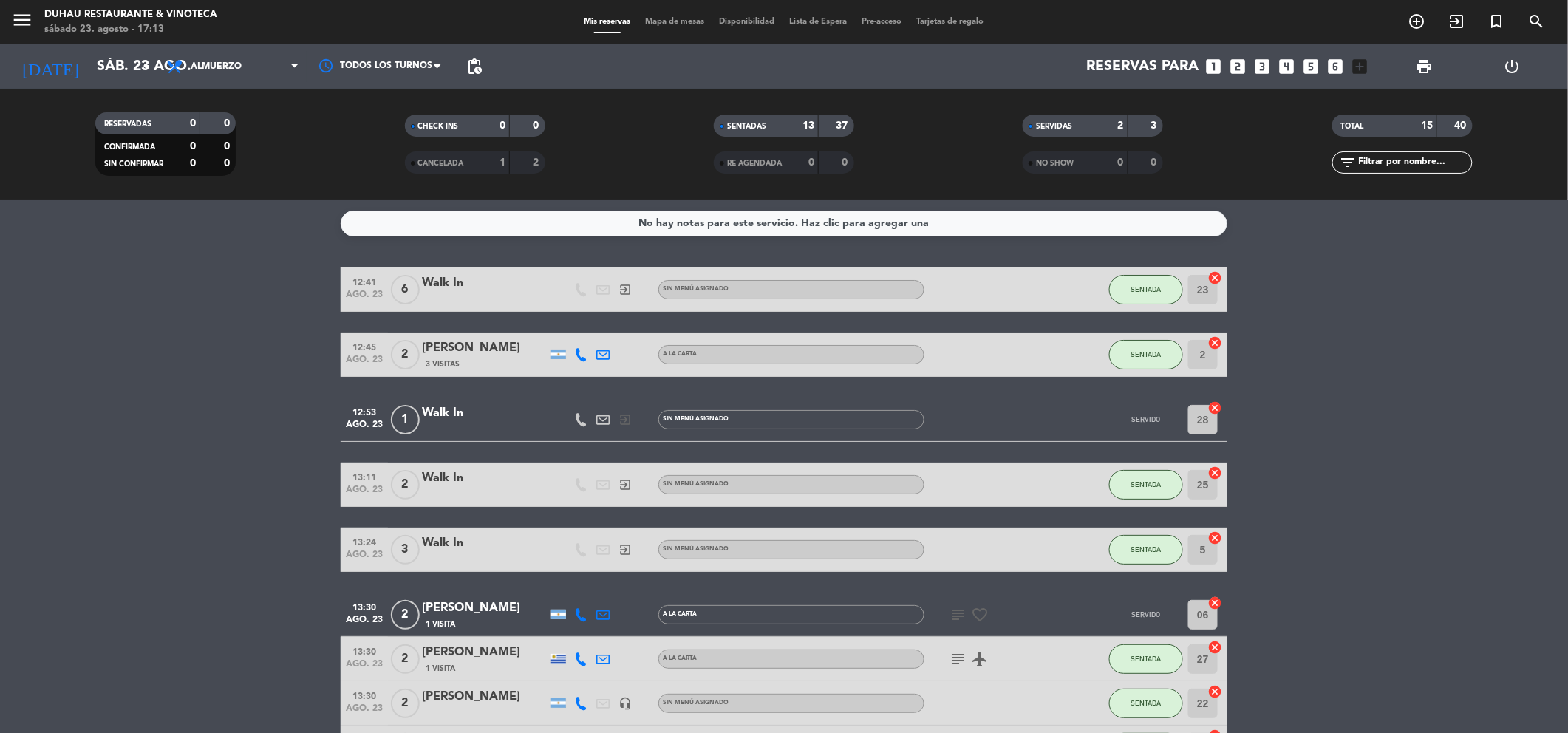
click at [1068, 130] on span "SERVIDAS" at bounding box center [1054, 125] width 36 height 7
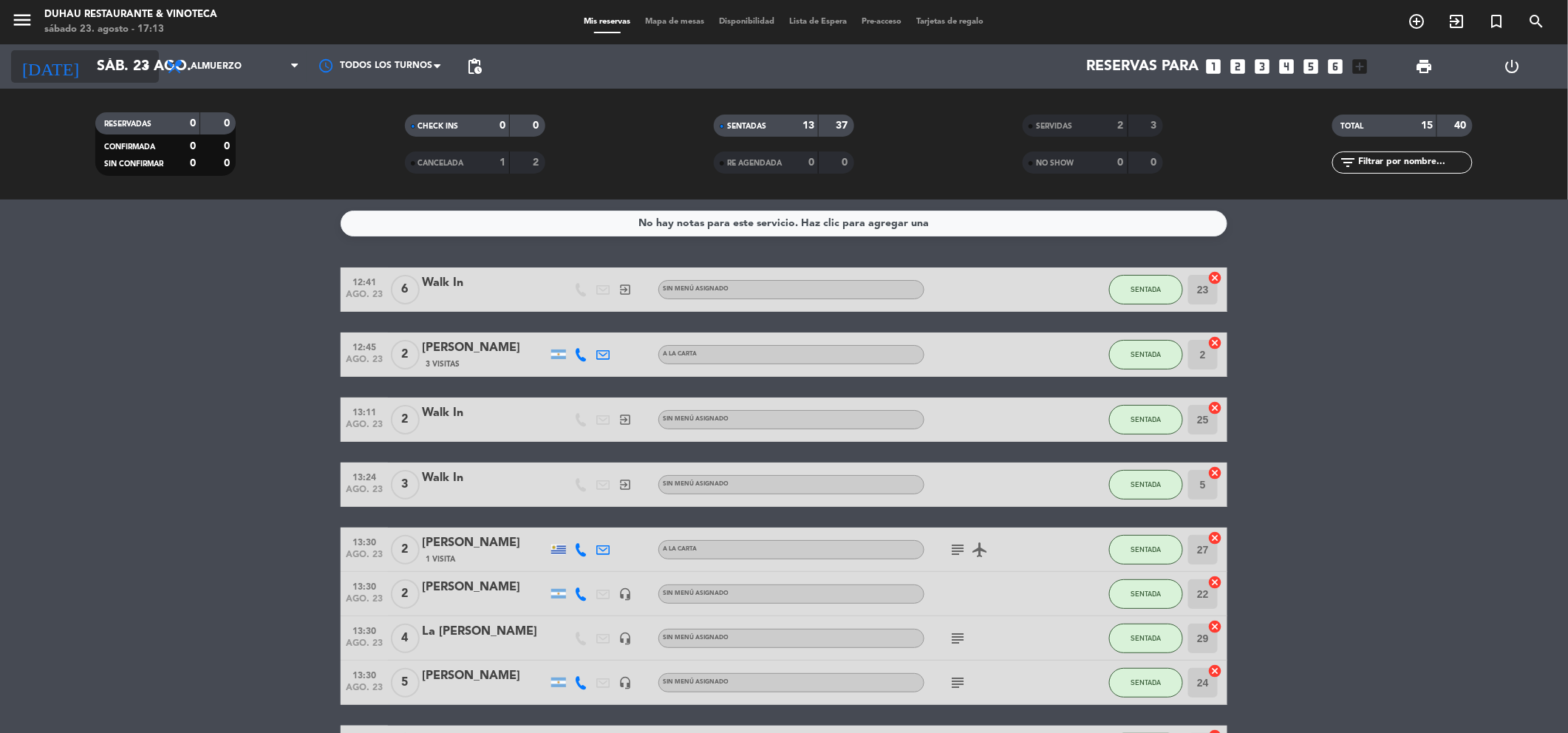
click at [108, 58] on input "sáb. 23 ago." at bounding box center [183, 67] width 188 height 32
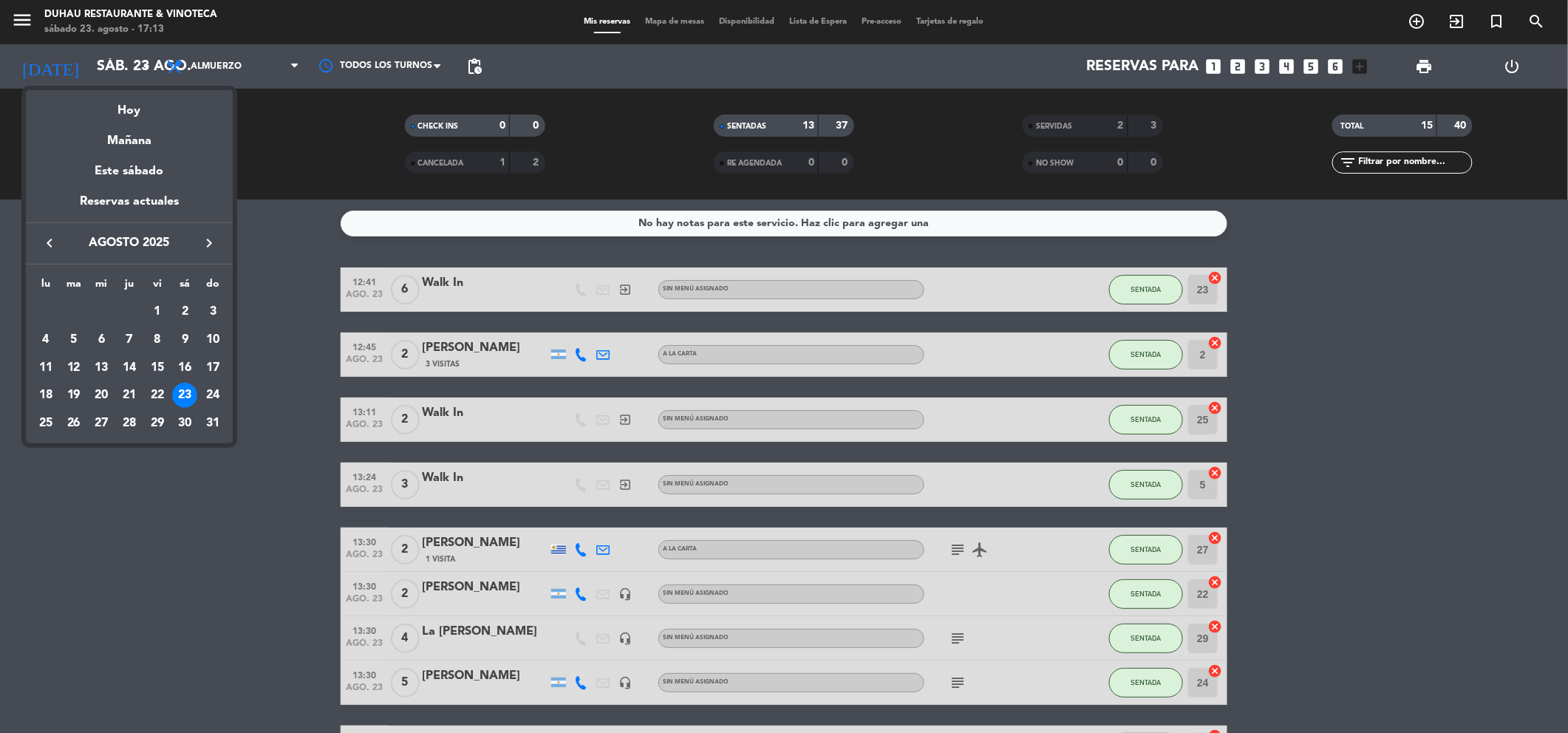
click at [222, 59] on div at bounding box center [784, 366] width 1568 height 733
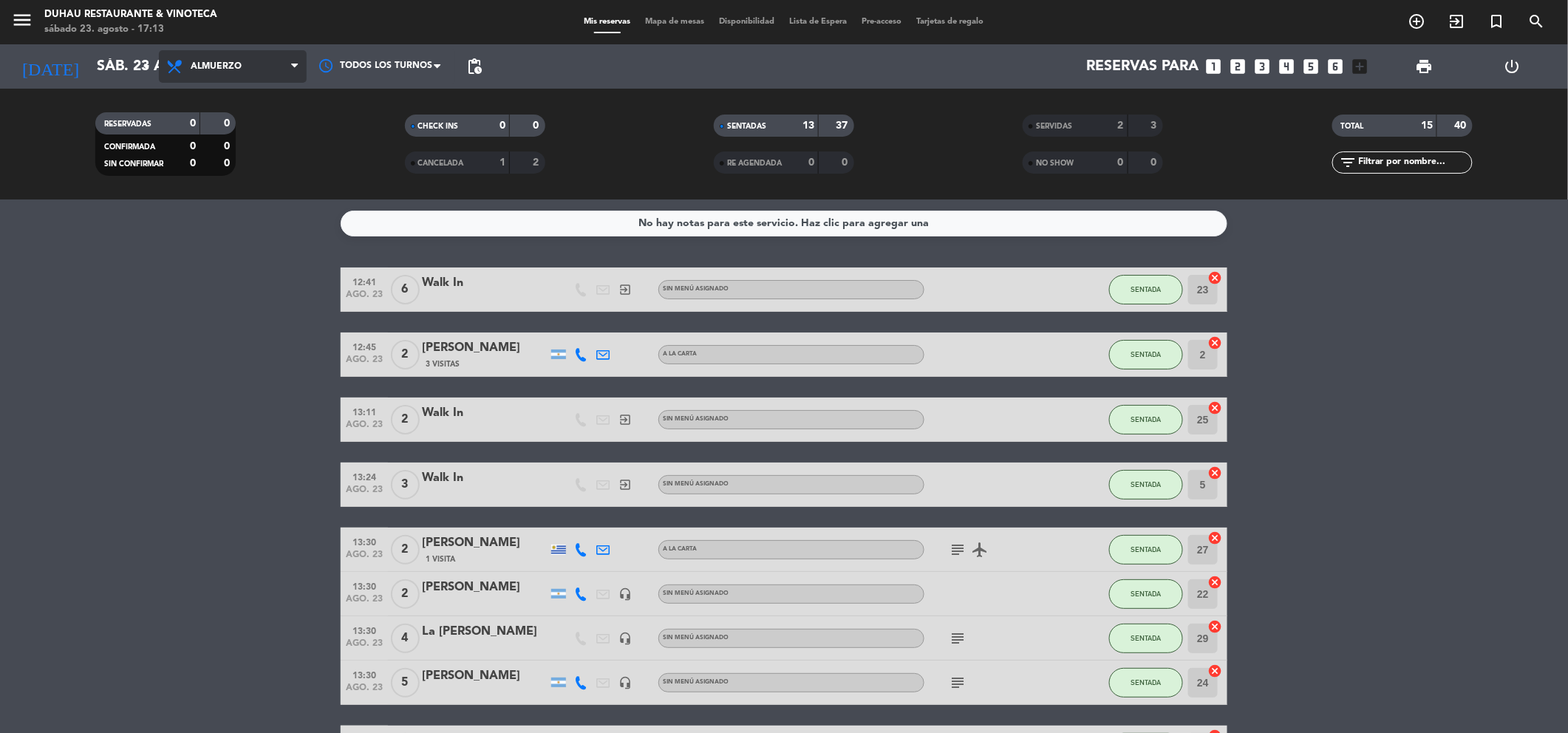
click at [222, 65] on span "Almuerzo" at bounding box center [216, 67] width 51 height 10
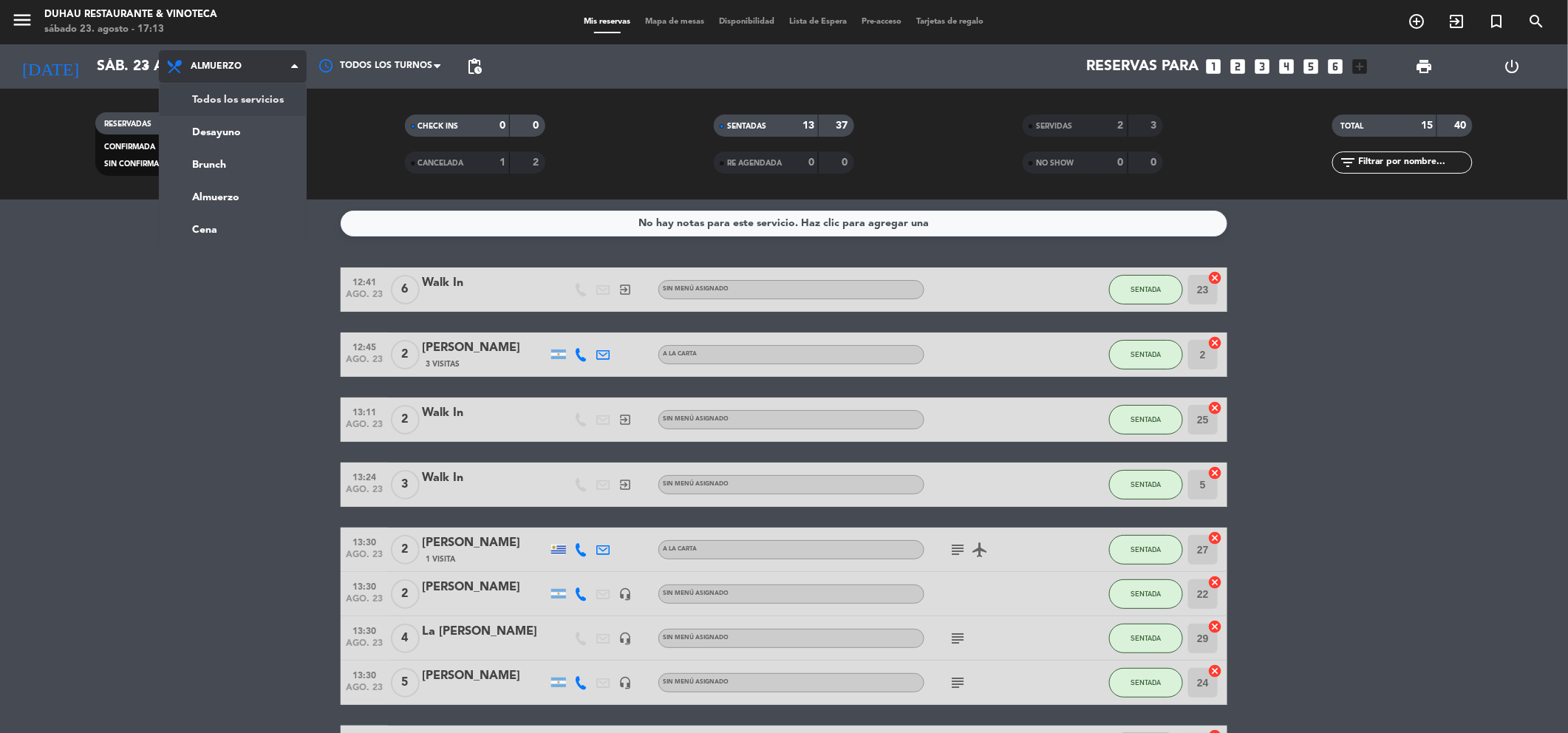
click at [229, 98] on div "menu Duhau Restaurante & Vinoteca sábado 23. agosto - 17:13 Mis reservas Mapa d…" at bounding box center [784, 100] width 1568 height 199
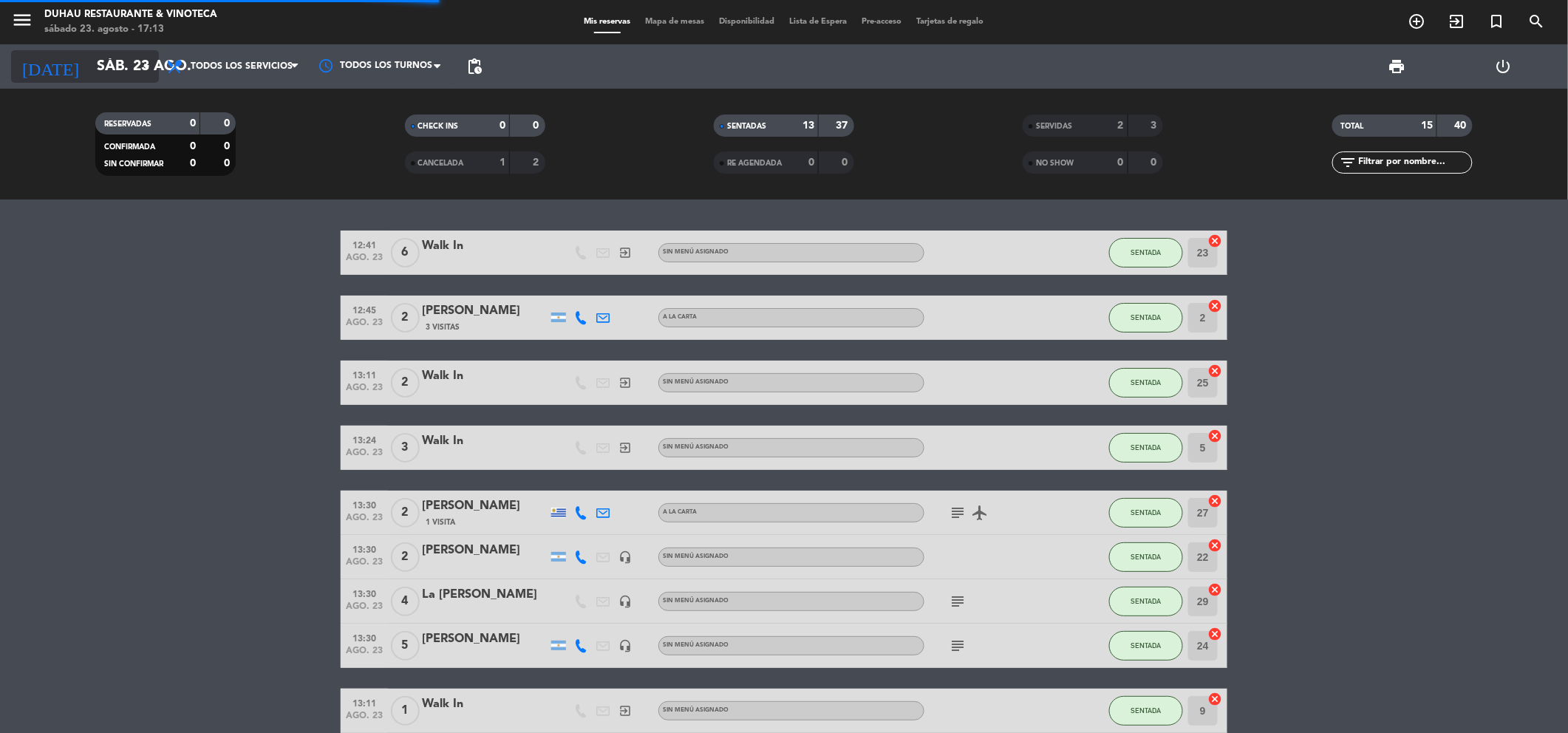
click at [97, 77] on input "sáb. 23 ago." at bounding box center [183, 67] width 188 height 32
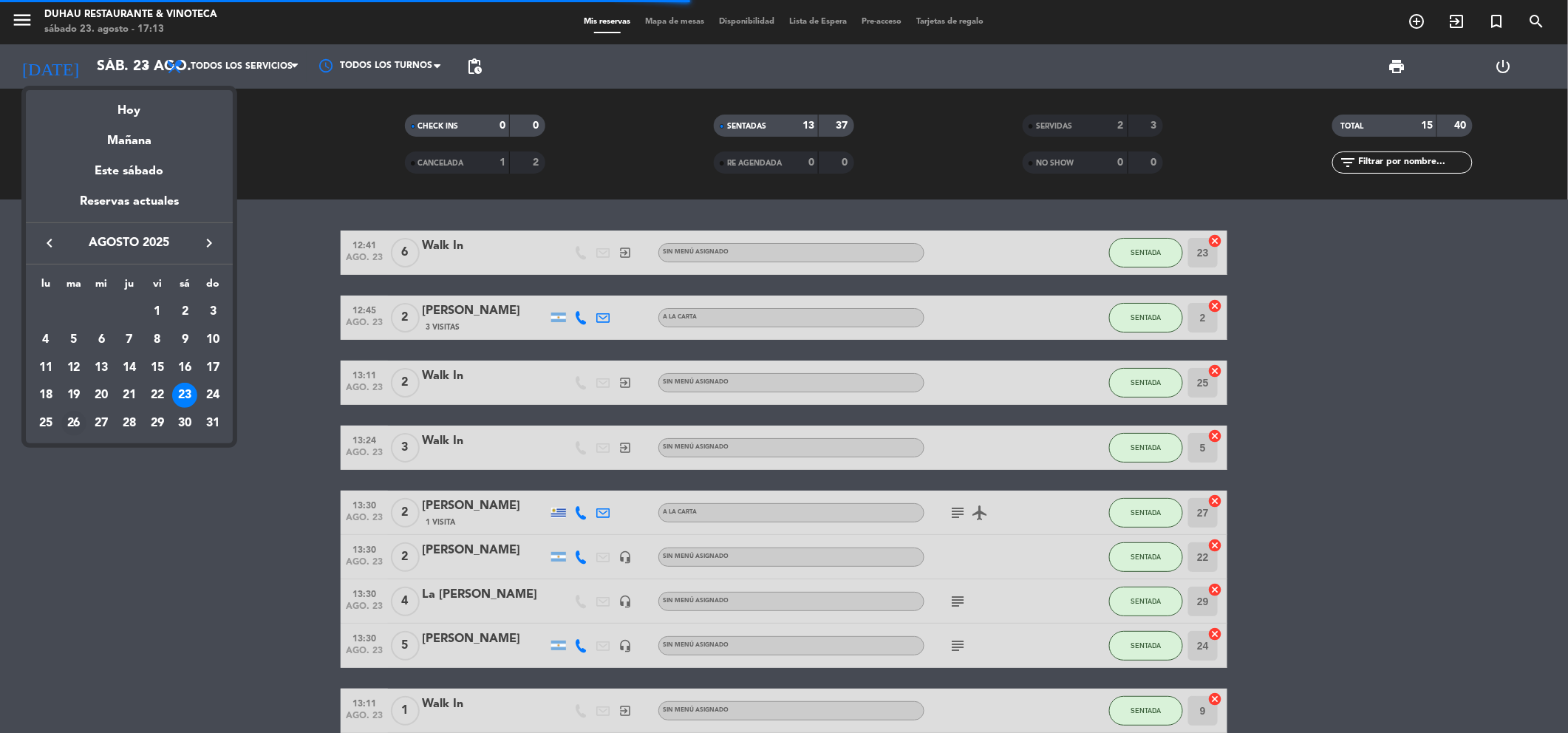
drag, startPoint x: 45, startPoint y: 417, endPoint x: 70, endPoint y: 414, distance: 25.2
click at [70, 414] on tr "25 26 27 28 29 30 31" at bounding box center [129, 423] width 195 height 28
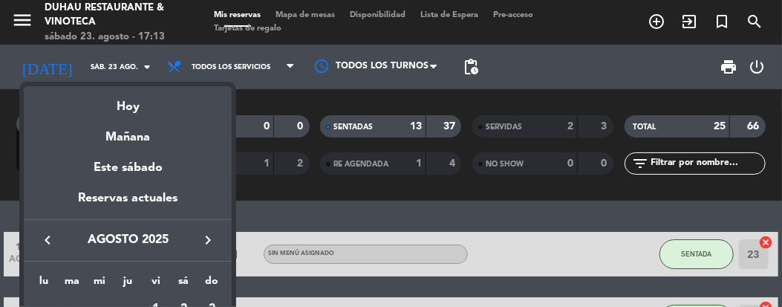
click at [535, 304] on div at bounding box center [391, 153] width 782 height 307
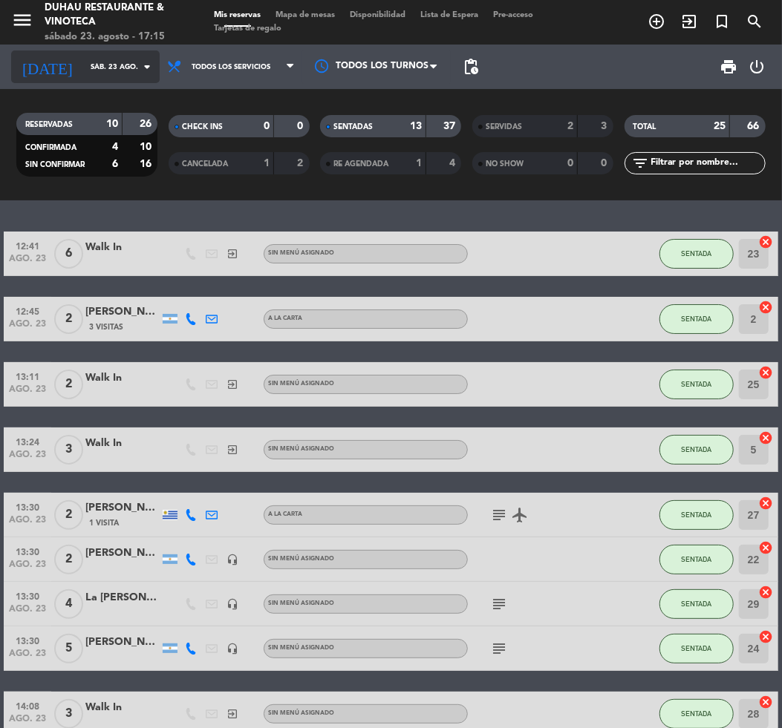
click at [91, 60] on input "sáb. 23 ago." at bounding box center [132, 67] width 99 height 23
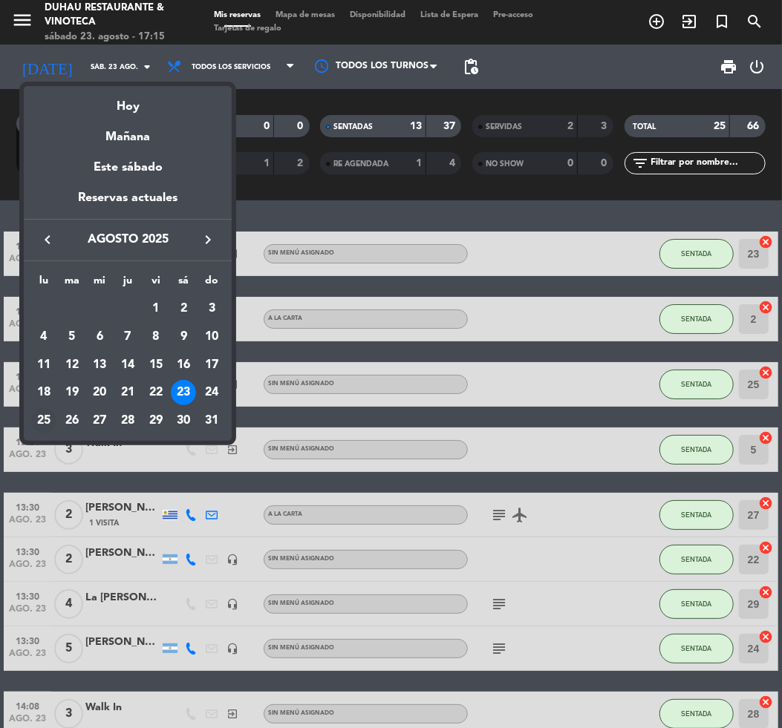
click at [48, 417] on div "25" at bounding box center [43, 420] width 25 height 25
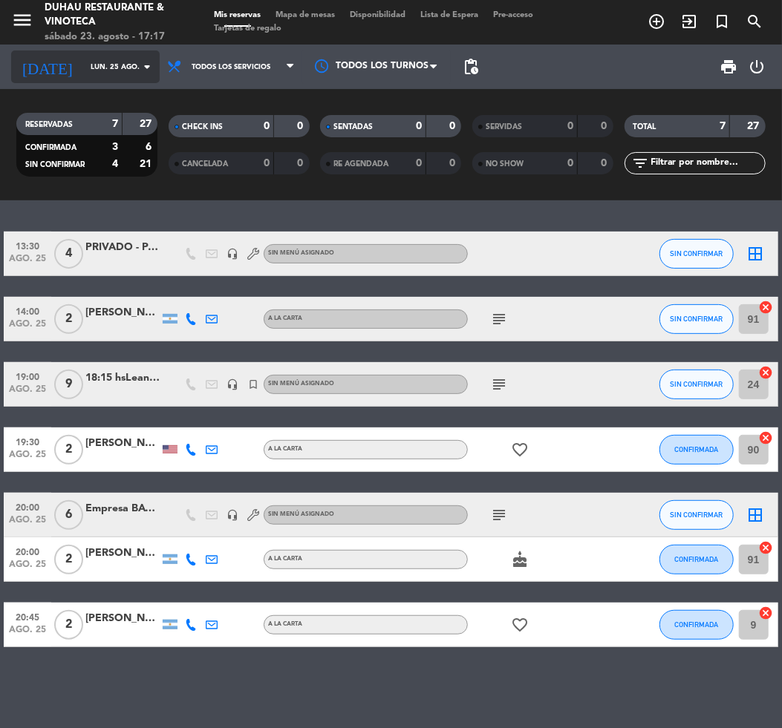
click at [91, 68] on input "lun. 25 ago." at bounding box center [132, 67] width 99 height 23
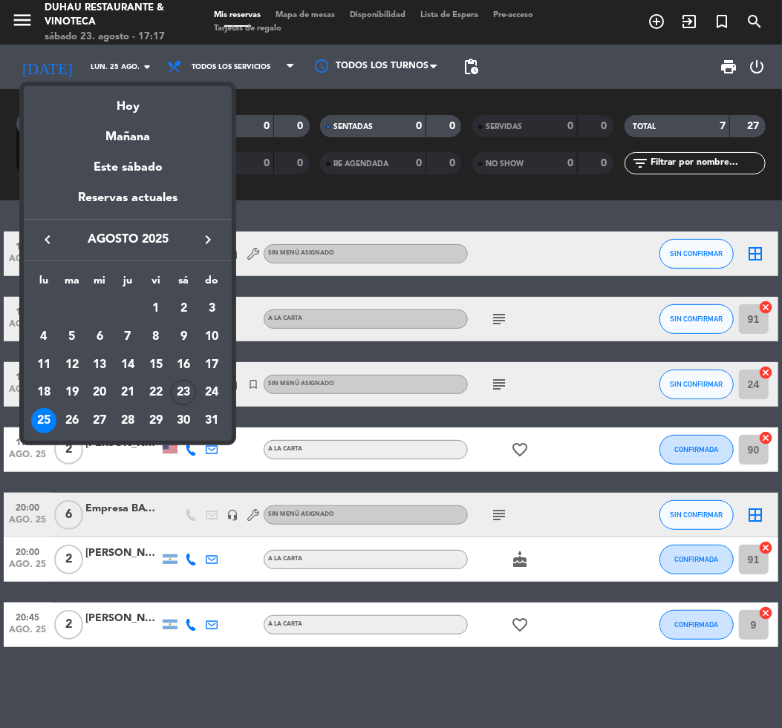
click at [289, 702] on div at bounding box center [391, 364] width 782 height 728
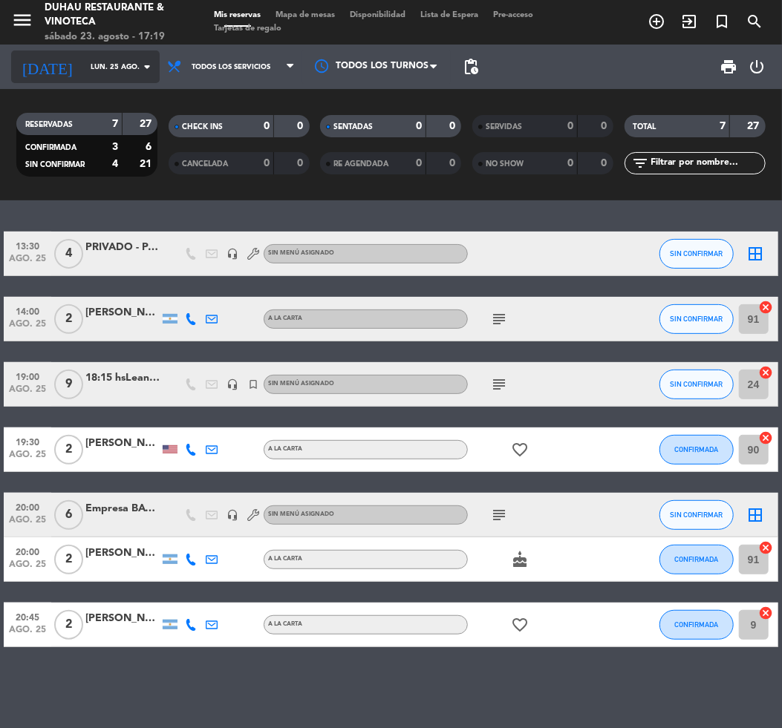
click at [128, 63] on input "lun. 25 ago." at bounding box center [132, 67] width 99 height 23
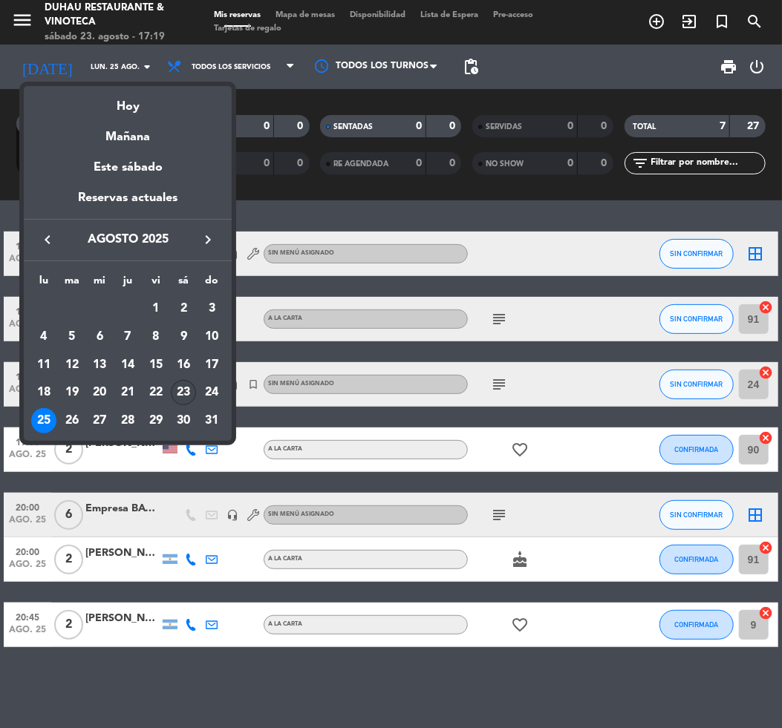
click at [176, 389] on div "23" at bounding box center [183, 392] width 25 height 25
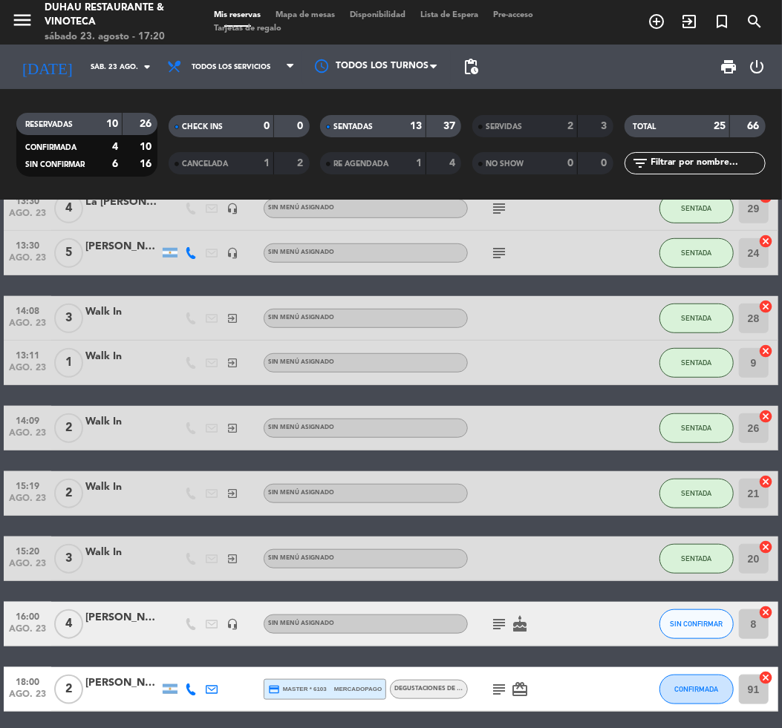
scroll to position [494, 0]
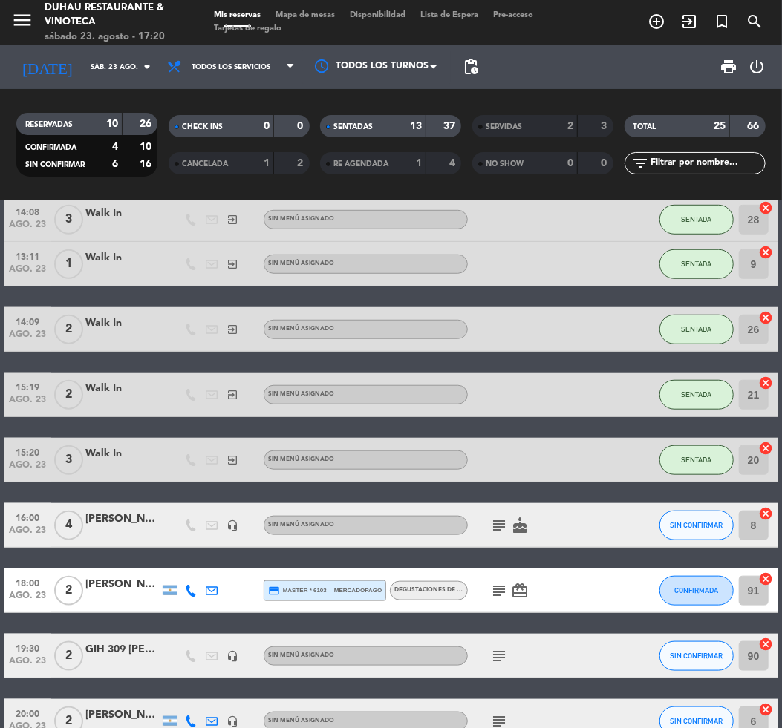
click at [500, 529] on icon "subject" at bounding box center [499, 526] width 18 height 18
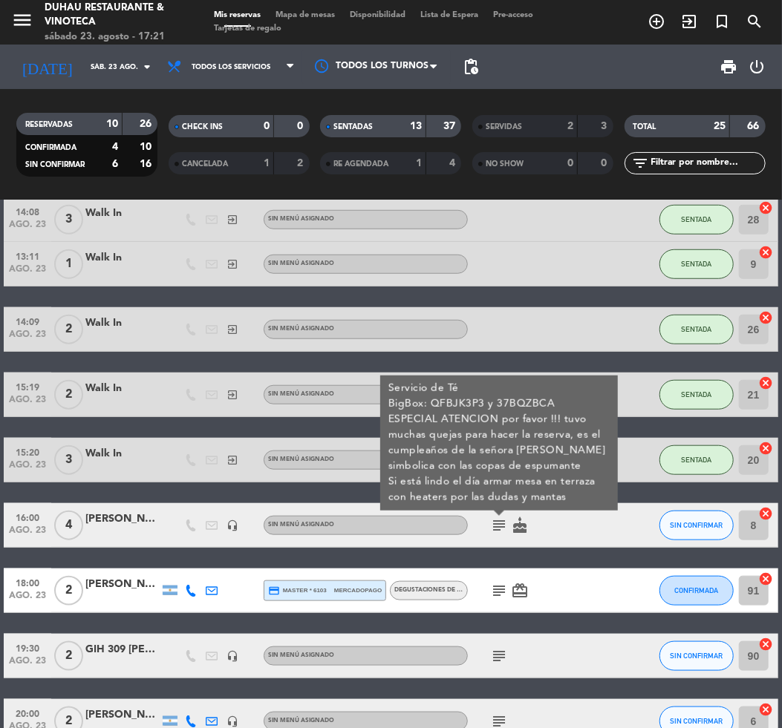
drag, startPoint x: 592, startPoint y: 61, endPoint x: 570, endPoint y: 67, distance: 22.3
click at [591, 61] on div "print power_settings_new" at bounding box center [628, 67] width 285 height 45
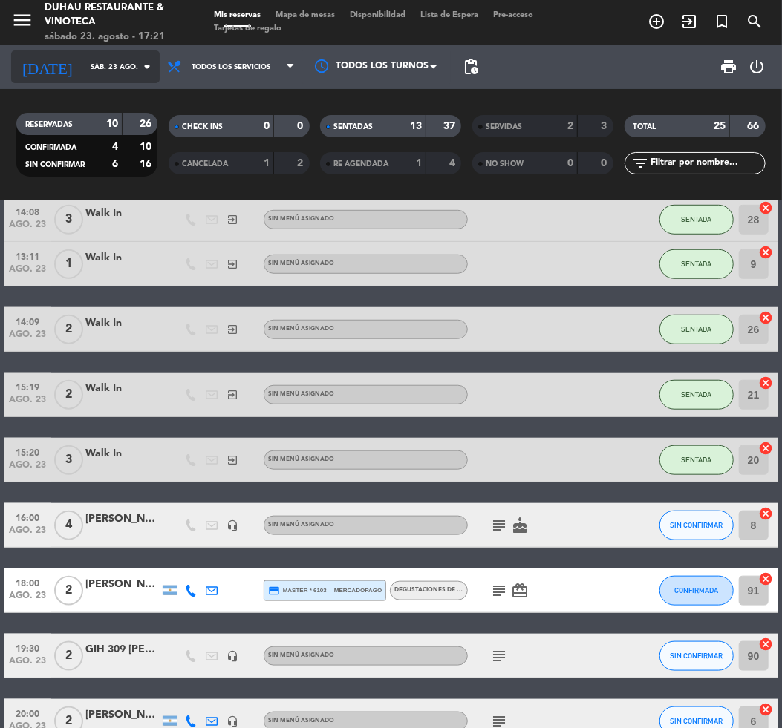
click at [128, 67] on input "sáb. 23 ago." at bounding box center [132, 67] width 99 height 23
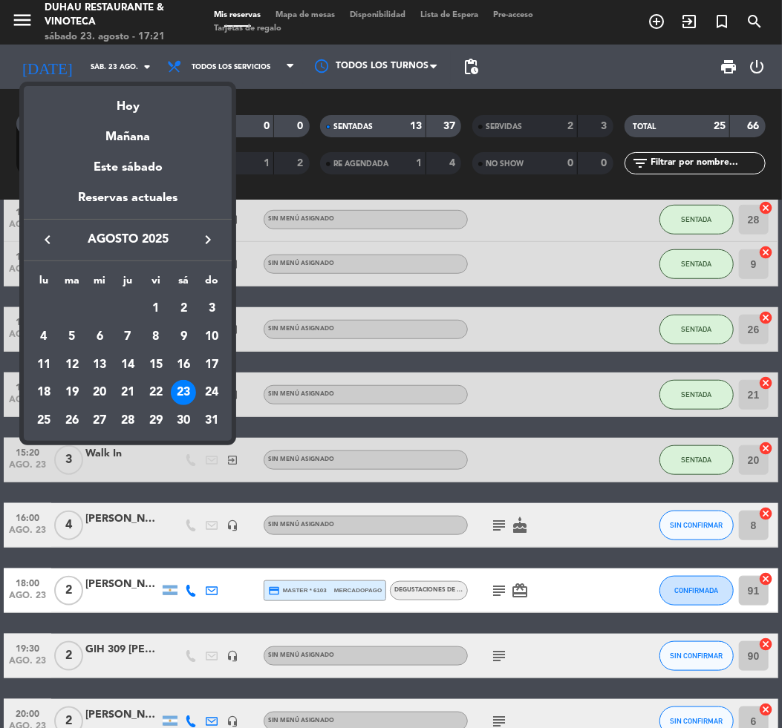
click at [36, 422] on div "25" at bounding box center [43, 420] width 25 height 25
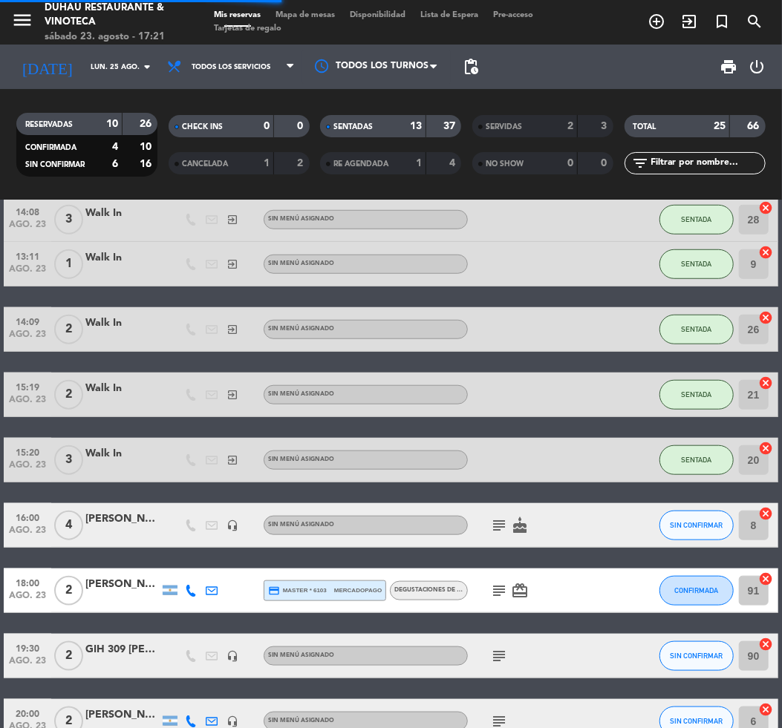
scroll to position [0, 0]
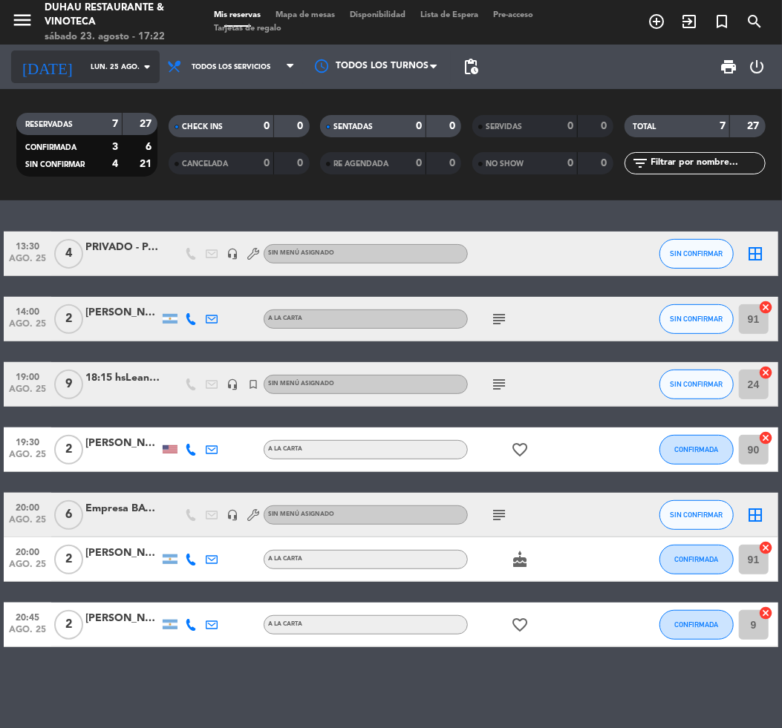
click at [83, 63] on input "lun. 25 ago." at bounding box center [132, 67] width 99 height 23
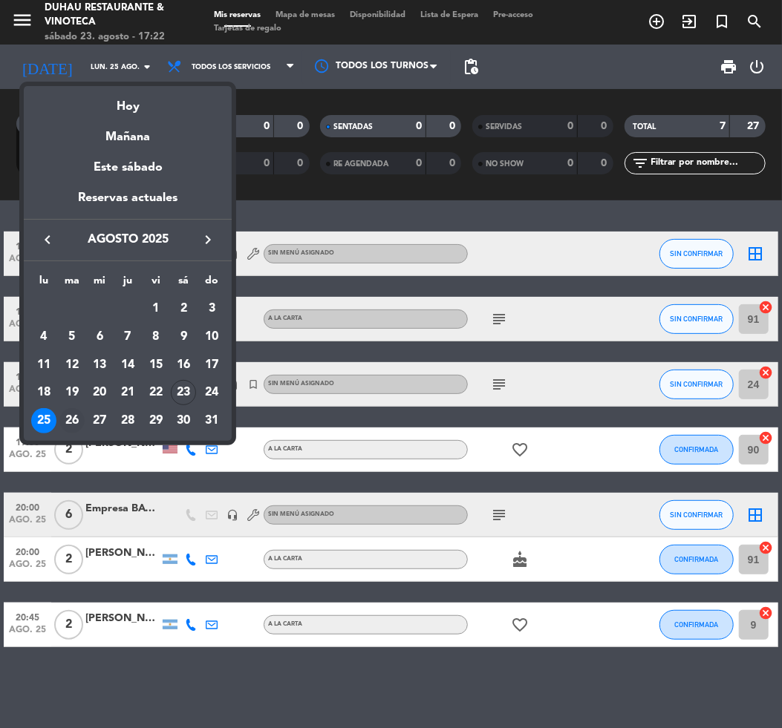
click at [60, 419] on div "26" at bounding box center [71, 420] width 25 height 25
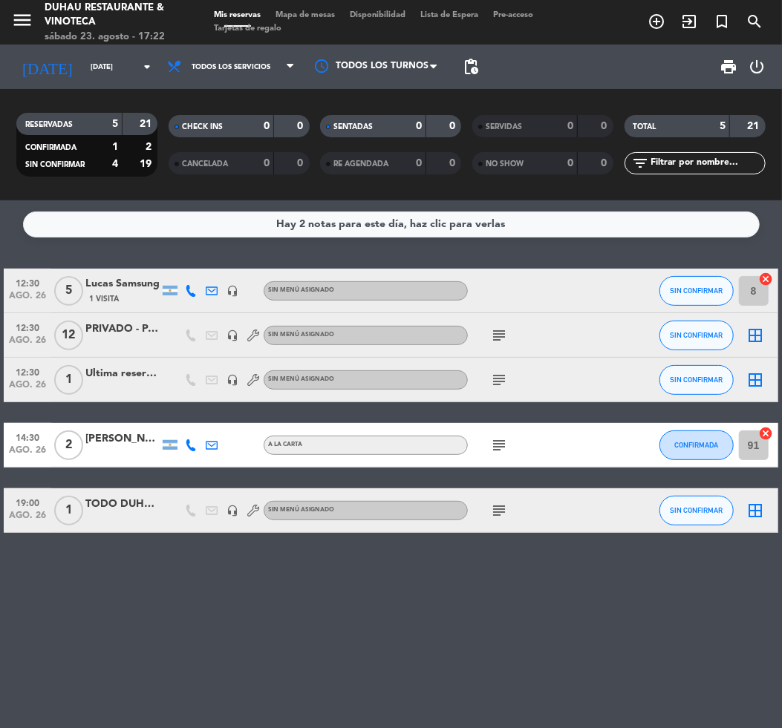
click at [497, 342] on icon "subject" at bounding box center [499, 336] width 18 height 18
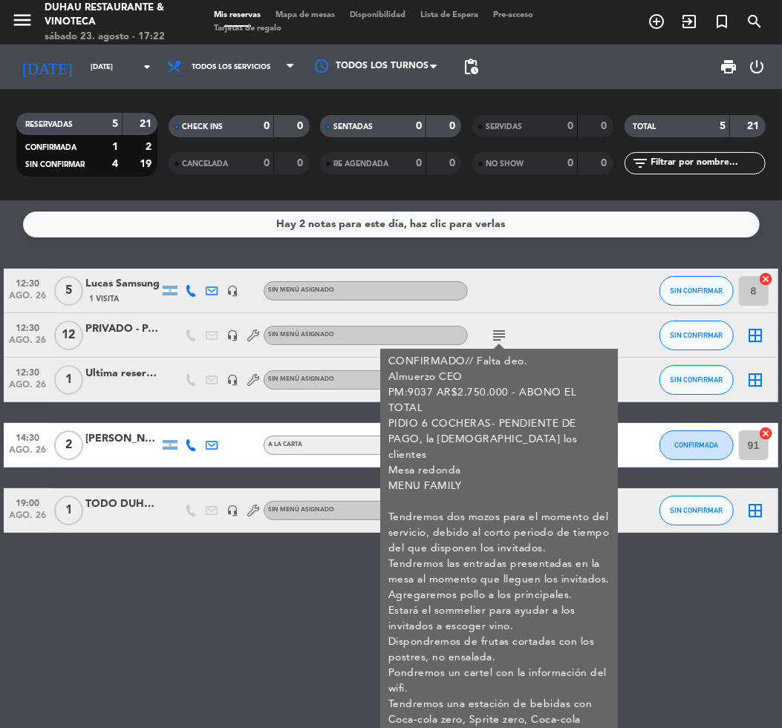
click at [183, 652] on div "Hay 2 notas para este día, haz clic para verlas 12:30 [DATE] 5 Lucas Samsung 1 …" at bounding box center [391, 464] width 782 height 528
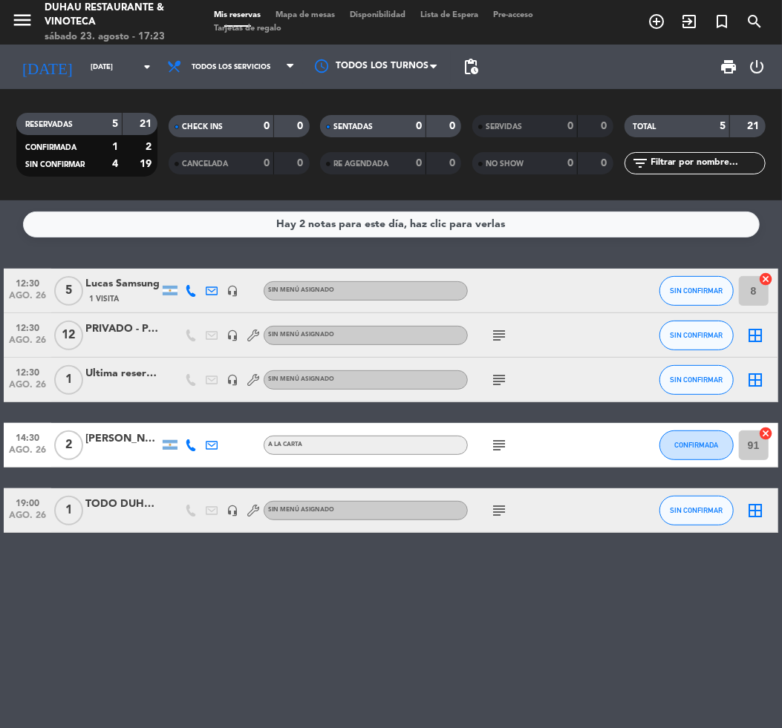
click at [435, 216] on div "Hay 2 notas para este día, haz clic para verlas" at bounding box center [391, 224] width 229 height 17
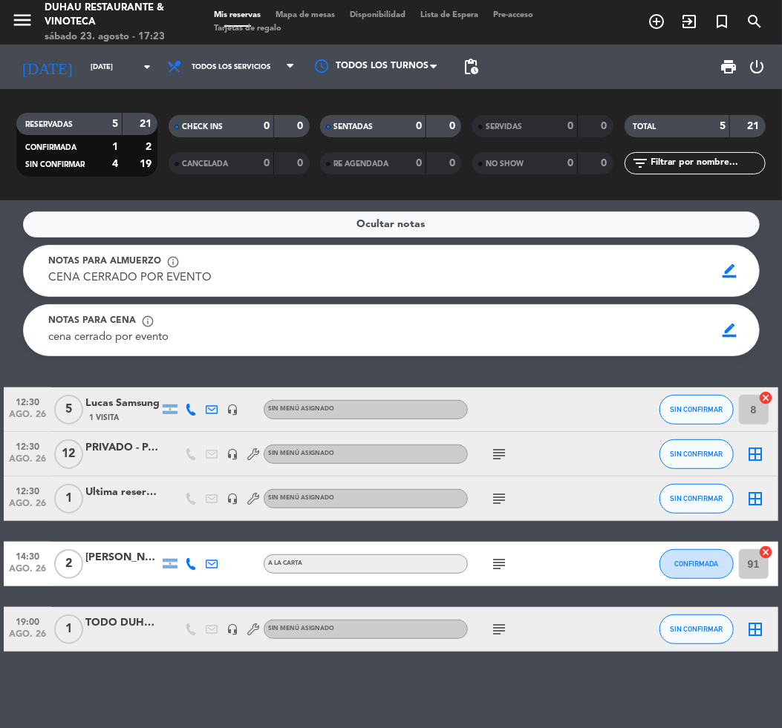
click at [435, 215] on div "Ocultar notas" at bounding box center [391, 225] width 736 height 26
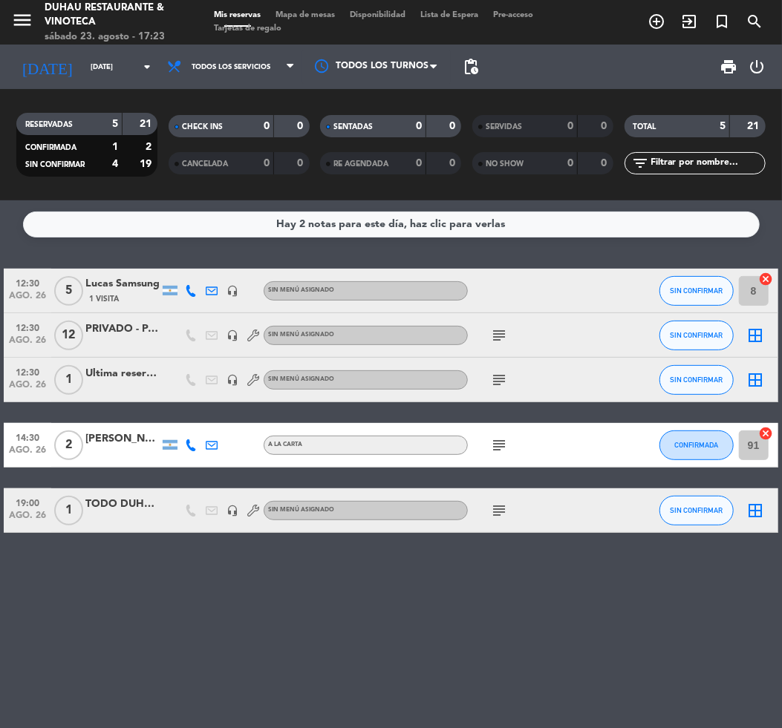
click at [74, 85] on div "[DATE] [DATE] arrow_drop_down" at bounding box center [85, 67] width 148 height 45
click at [84, 71] on input "[DATE]" at bounding box center [132, 67] width 99 height 23
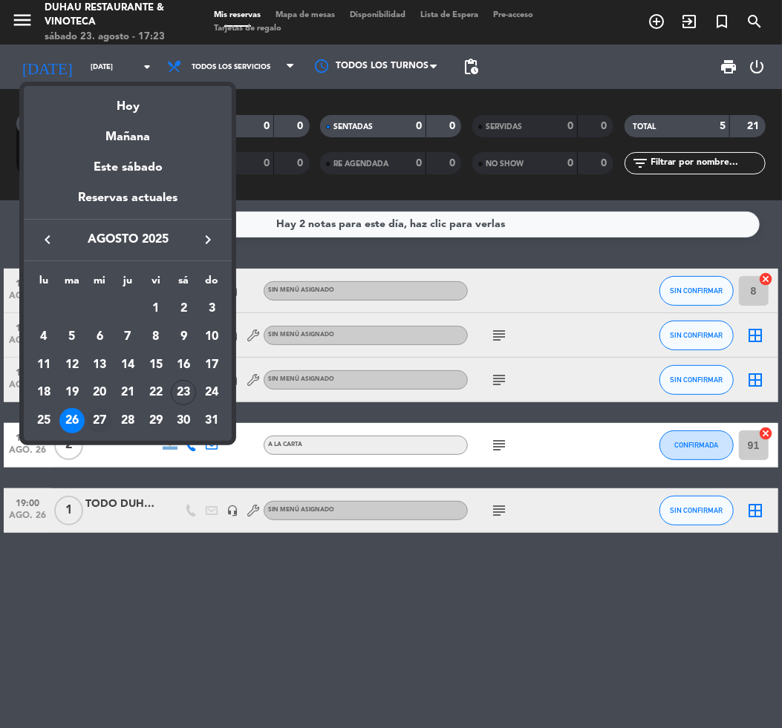
click at [95, 419] on div "27" at bounding box center [99, 420] width 25 height 25
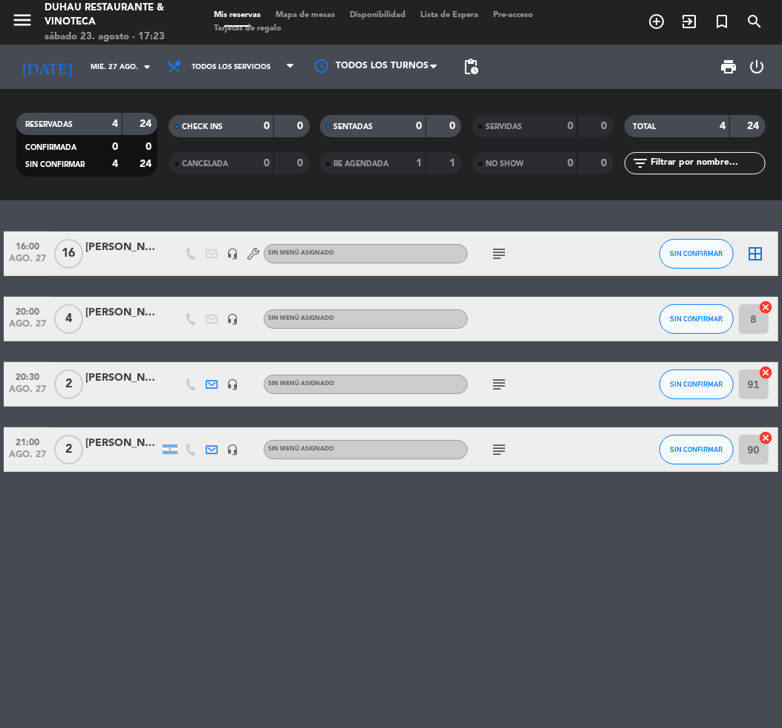
click at [482, 244] on div "subject" at bounding box center [530, 254] width 125 height 44
click at [491, 251] on icon "subject" at bounding box center [499, 254] width 18 height 18
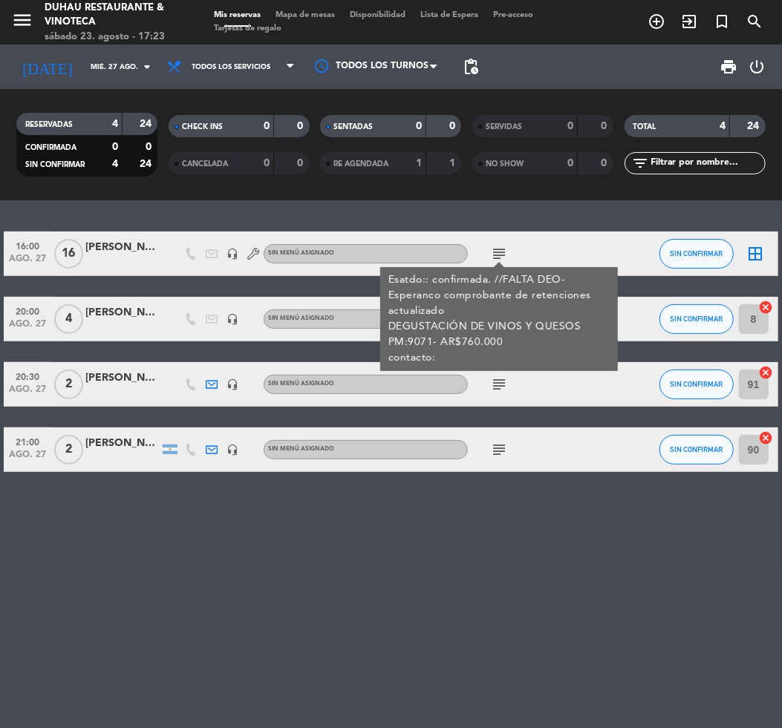
click at [434, 572] on div "16:00 [DATE] [PERSON_NAME] headset_mic Sin menú asignado subject Esatdo:: confi…" at bounding box center [391, 464] width 782 height 528
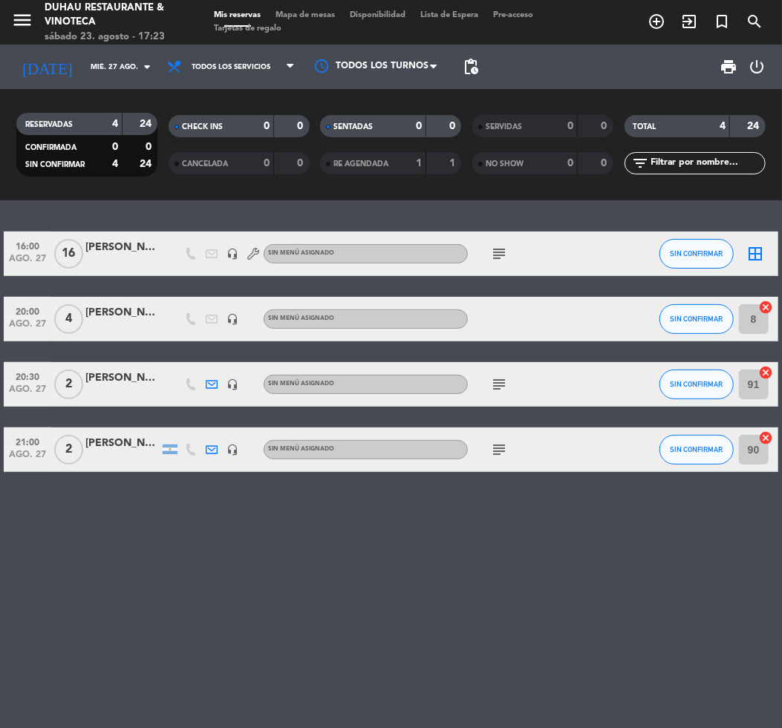
click at [499, 386] on icon "subject" at bounding box center [499, 385] width 18 height 18
click at [489, 445] on span "subject" at bounding box center [499, 450] width 21 height 18
click at [493, 445] on icon "subject" at bounding box center [499, 450] width 18 height 18
click at [244, 512] on div "16:00 [DATE] [PERSON_NAME] headset_mic Sin menú asignado subject SIN CONFIRMAR …" at bounding box center [391, 464] width 782 height 528
click at [95, 64] on input "mié. 27 ago." at bounding box center [132, 67] width 99 height 23
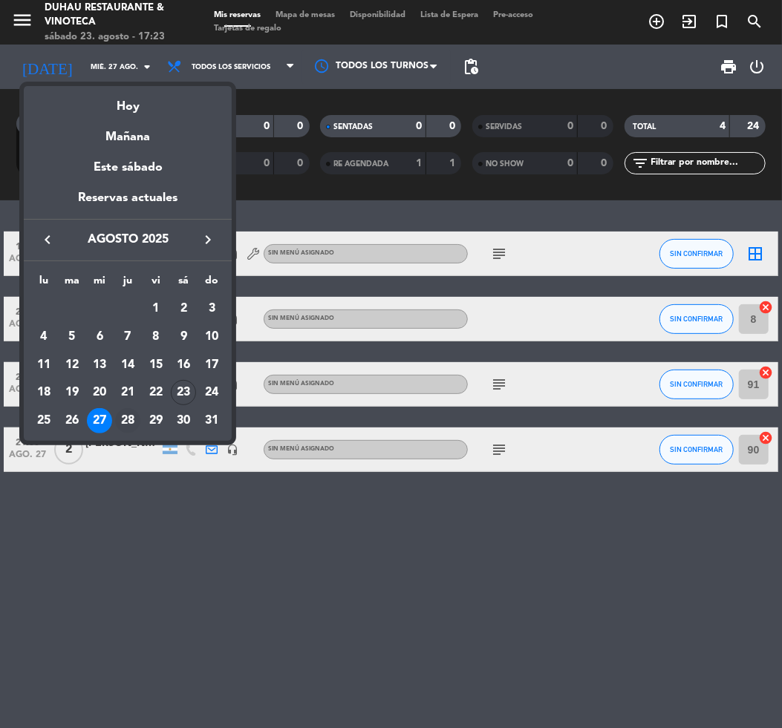
click at [125, 414] on div "28" at bounding box center [127, 420] width 25 height 25
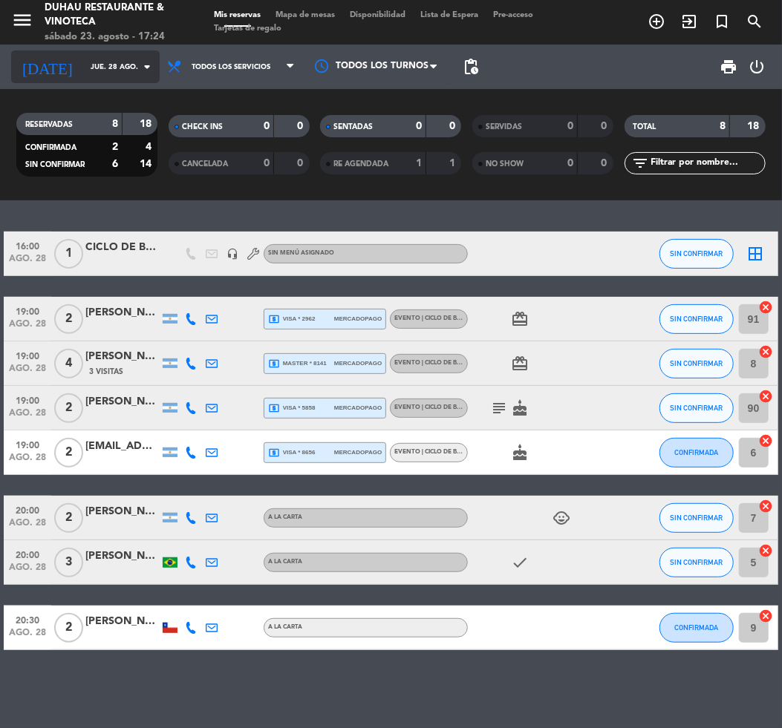
click at [102, 64] on input "jue. 28 ago." at bounding box center [132, 67] width 99 height 23
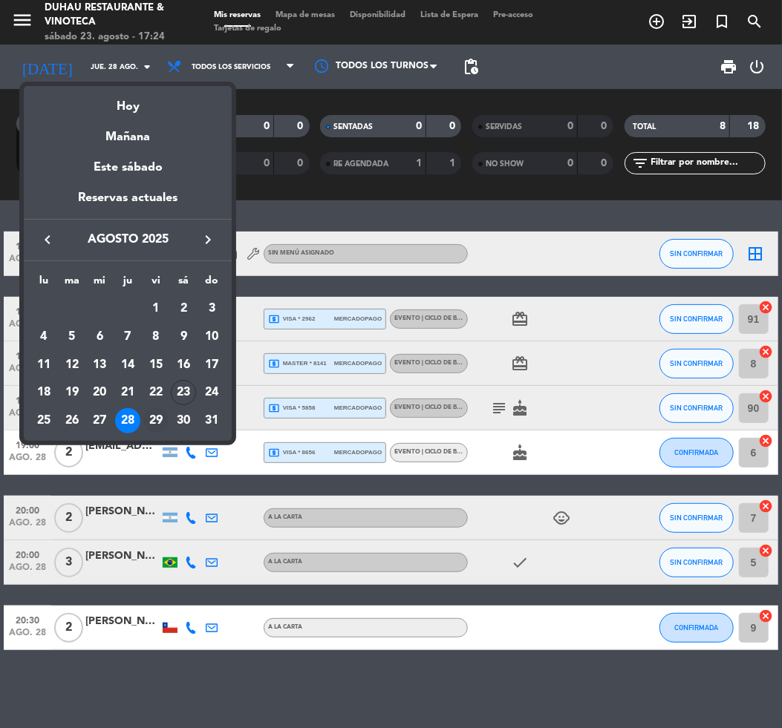
click at [153, 416] on div "29" at bounding box center [155, 420] width 25 height 25
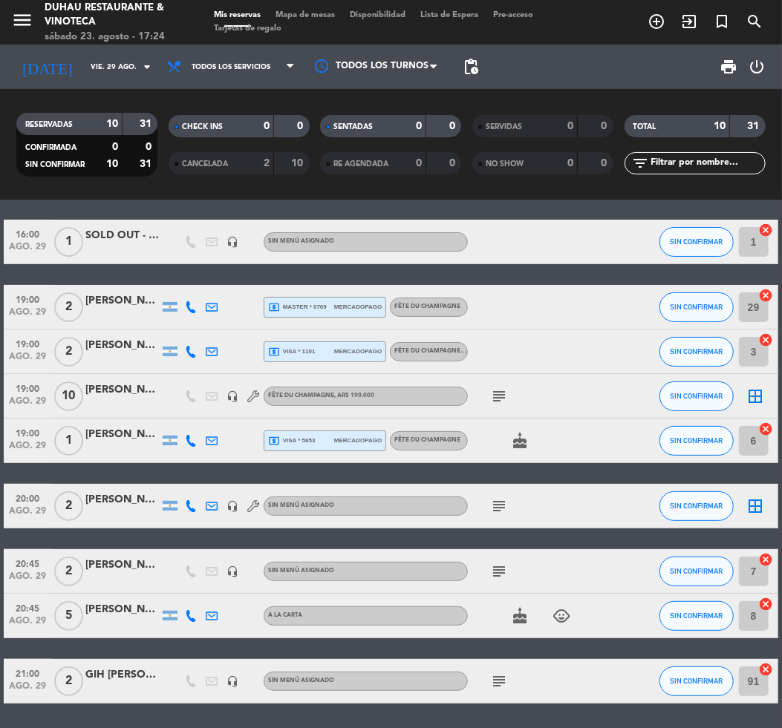
scroll to position [99, 0]
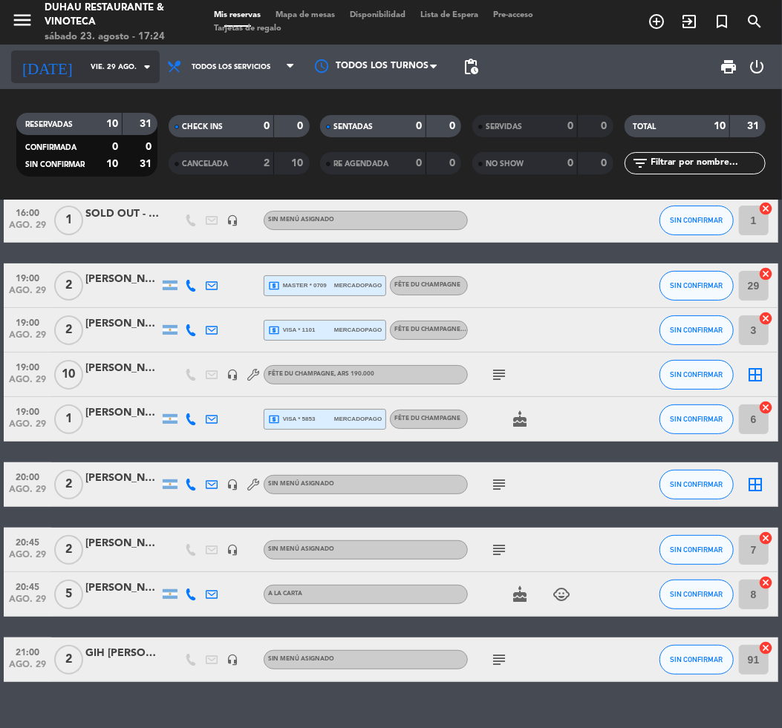
click at [84, 67] on input "vie. 29 ago." at bounding box center [132, 67] width 99 height 23
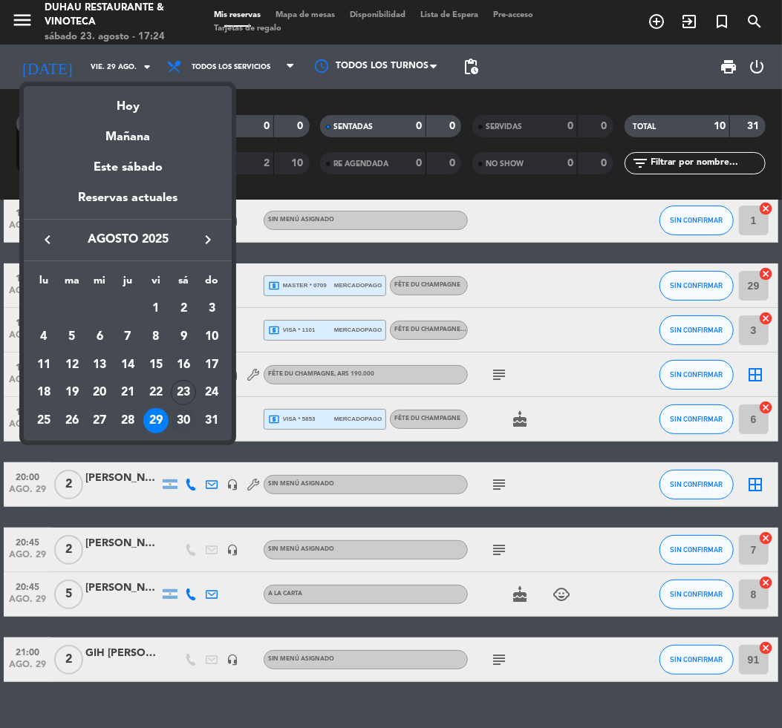
click at [185, 416] on div "30" at bounding box center [183, 420] width 25 height 25
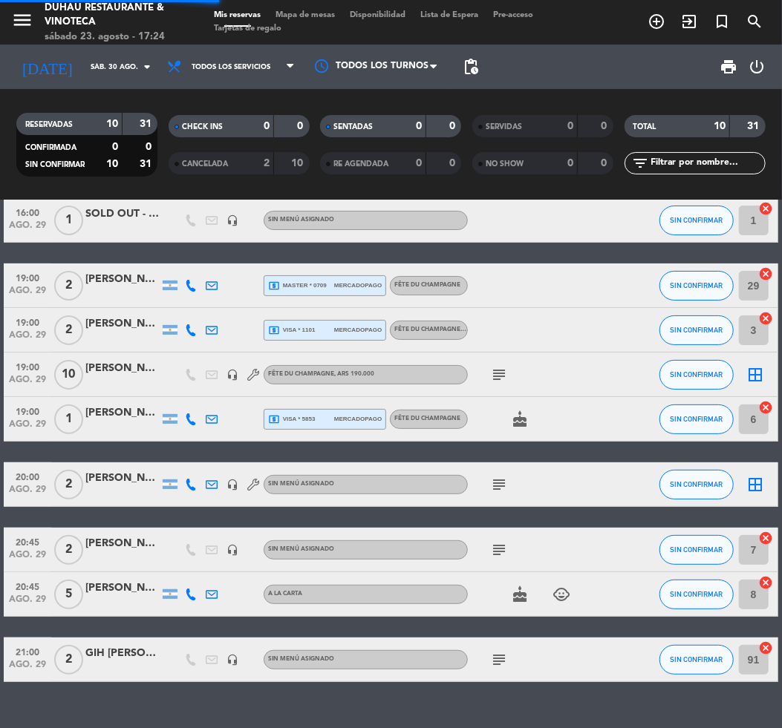
scroll to position [0, 0]
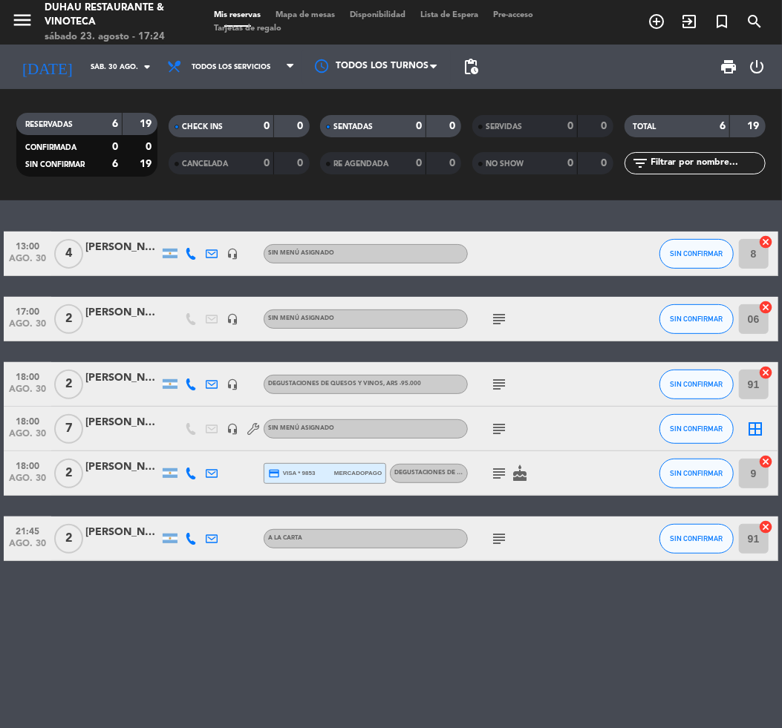
click at [500, 315] on icon "subject" at bounding box center [499, 319] width 18 height 18
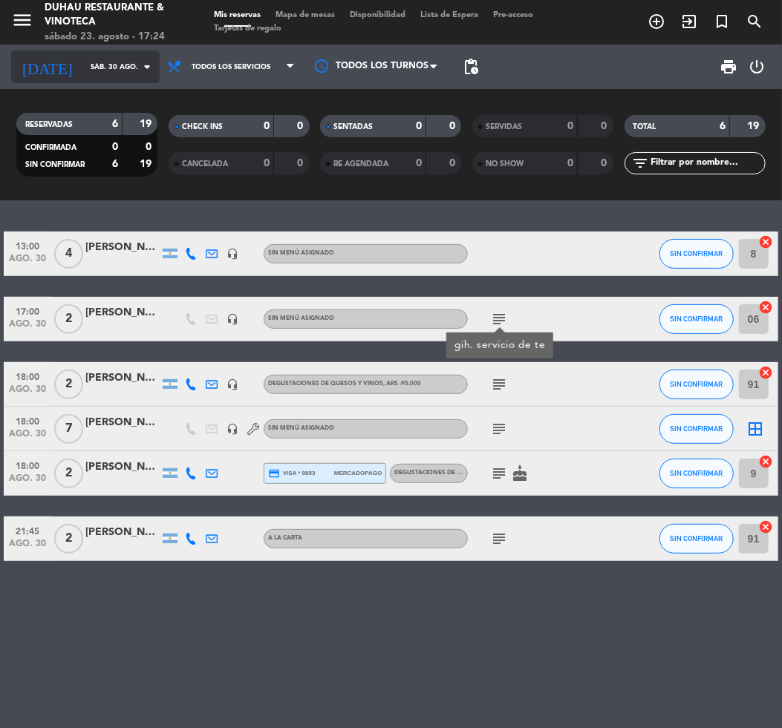
click at [83, 69] on input "sáb. 30 ago." at bounding box center [132, 67] width 99 height 23
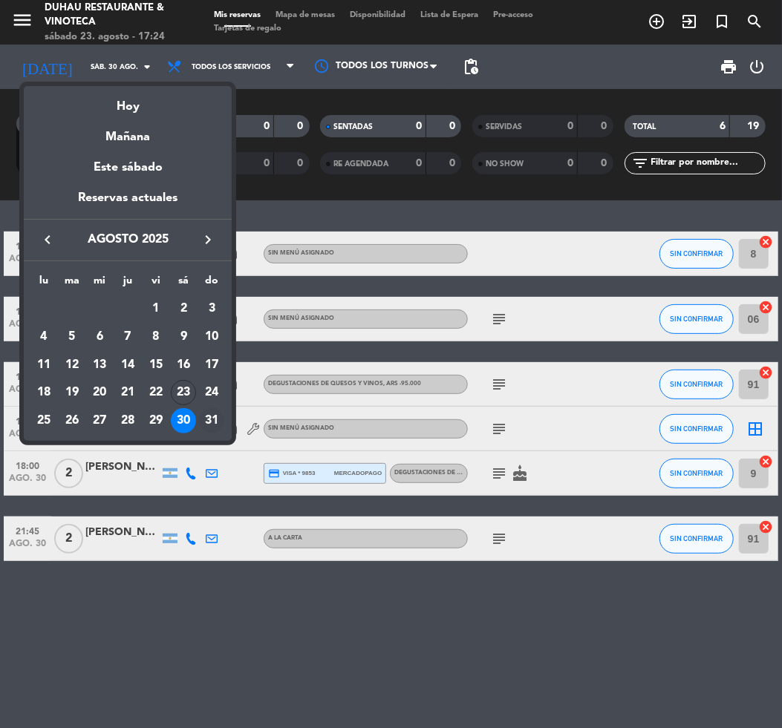
click at [206, 425] on div "31" at bounding box center [211, 420] width 25 height 25
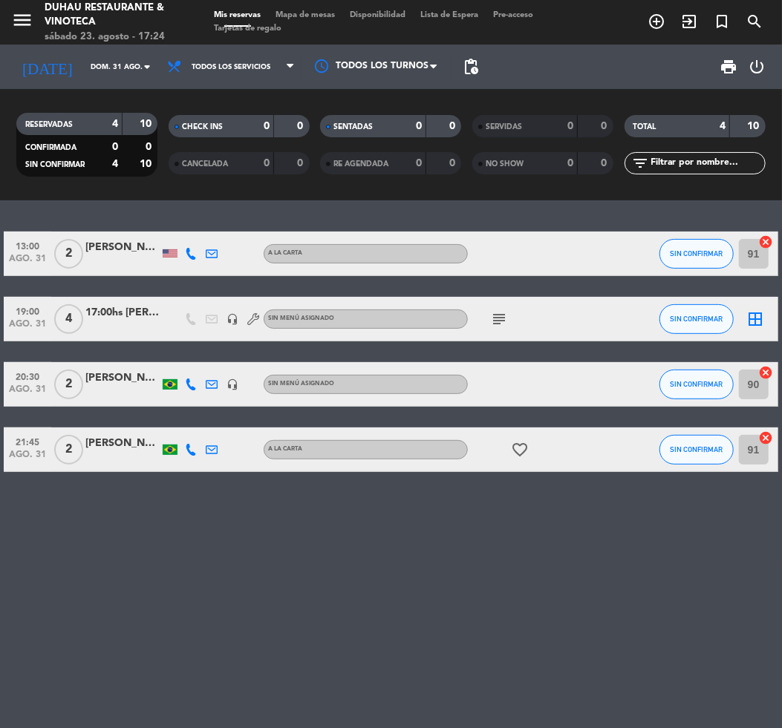
click at [499, 321] on icon "subject" at bounding box center [499, 319] width 18 height 18
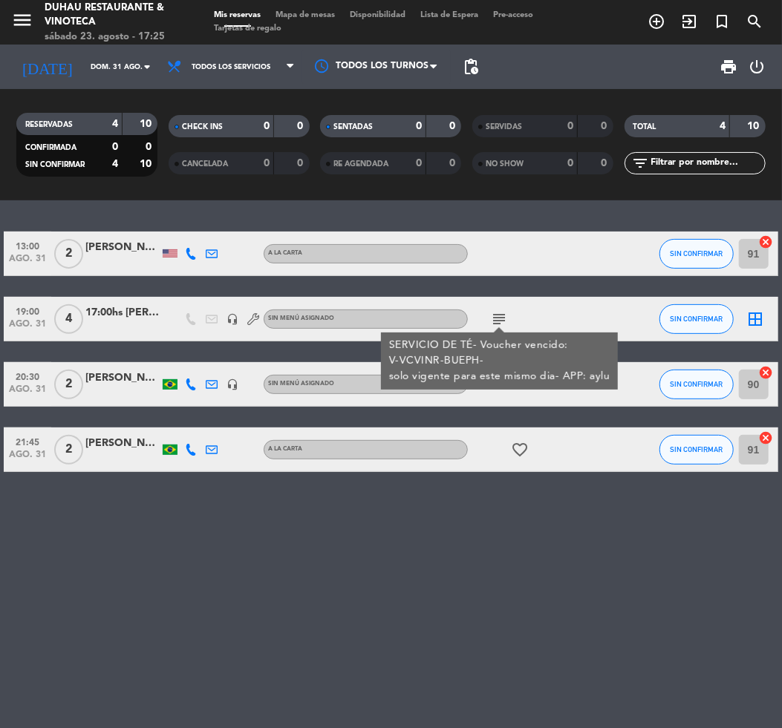
click at [291, 543] on div "13:00 [DATE] 2 [PERSON_NAME] A LA CARTA SIN CONFIRMAR 91 cancel 19:00 [DATE] 4 …" at bounding box center [391, 464] width 782 height 528
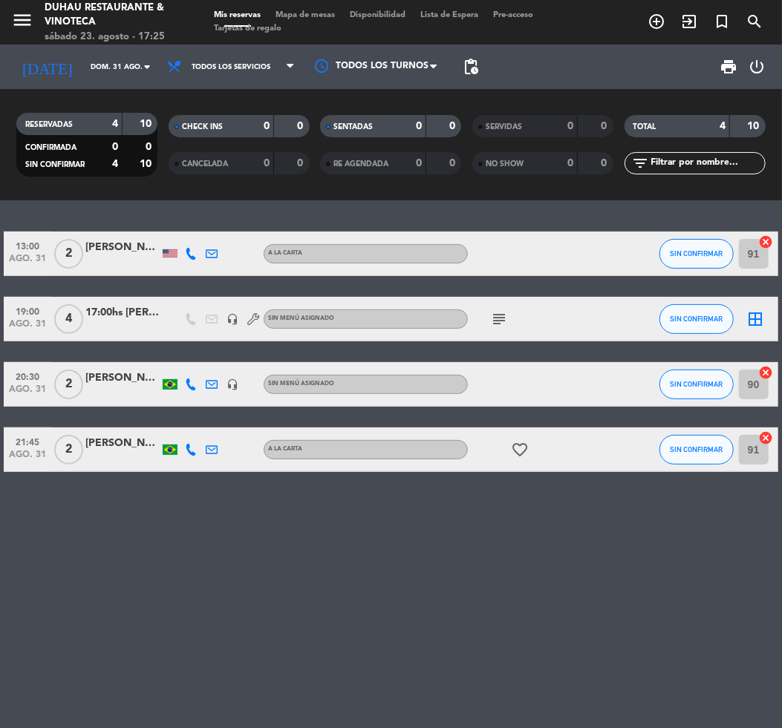
click at [627, 586] on div "13:00 [DATE] 2 [PERSON_NAME] A LA CARTA SIN CONFIRMAR 91 cancel 19:00 [DATE] 4 …" at bounding box center [391, 464] width 782 height 528
click at [83, 63] on input "dom. 31 ago." at bounding box center [132, 67] width 99 height 23
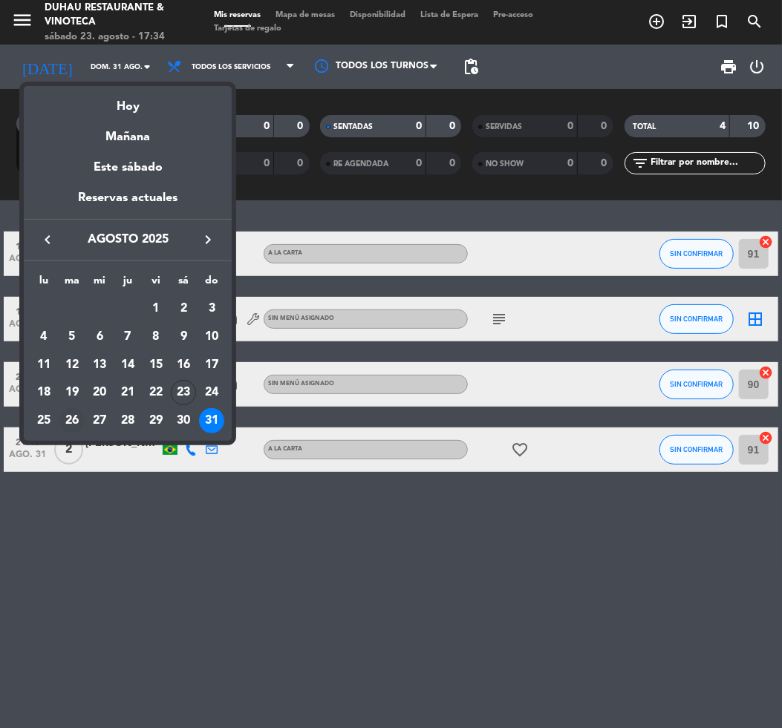
click at [74, 414] on div "26" at bounding box center [71, 420] width 25 height 25
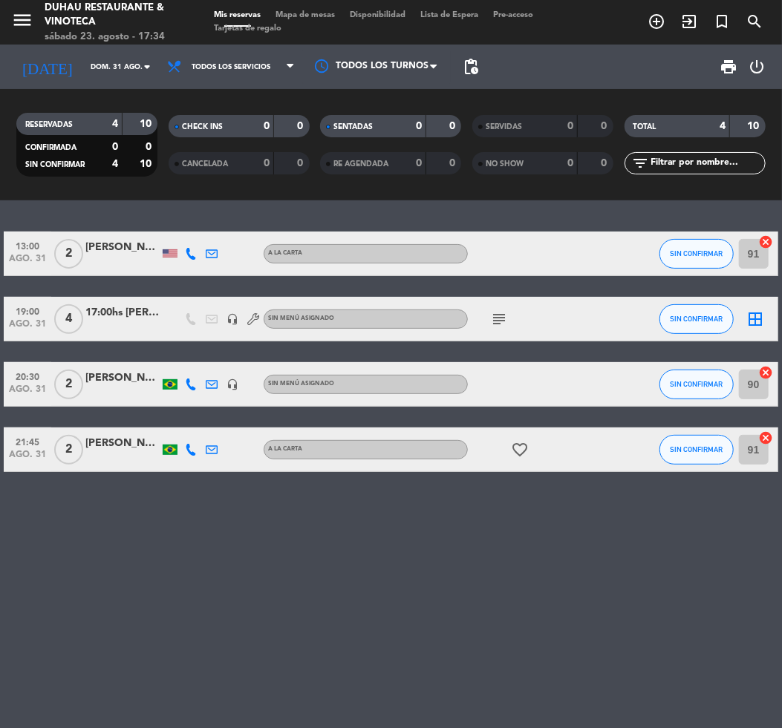
type input "[DATE]"
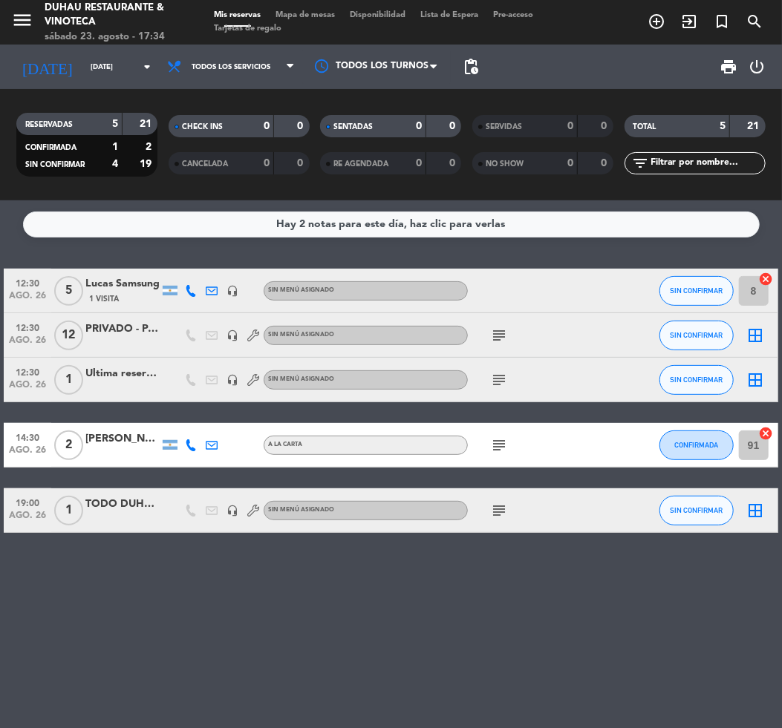
click at [490, 379] on icon "subject" at bounding box center [499, 380] width 18 height 18
click at [500, 333] on icon "subject" at bounding box center [499, 336] width 18 height 18
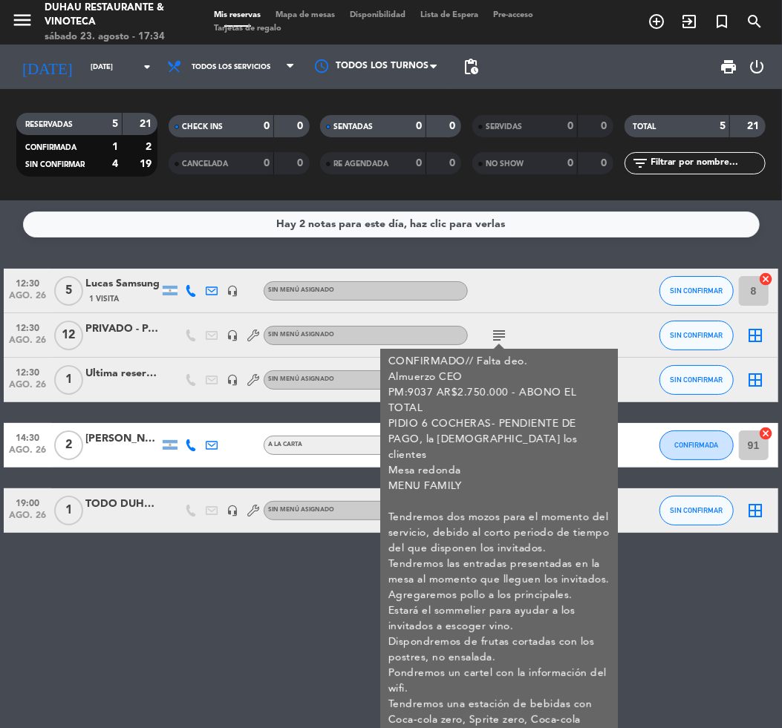
click at [500, 333] on icon "subject" at bounding box center [499, 336] width 18 height 18
